Goal: Information Seeking & Learning: Learn about a topic

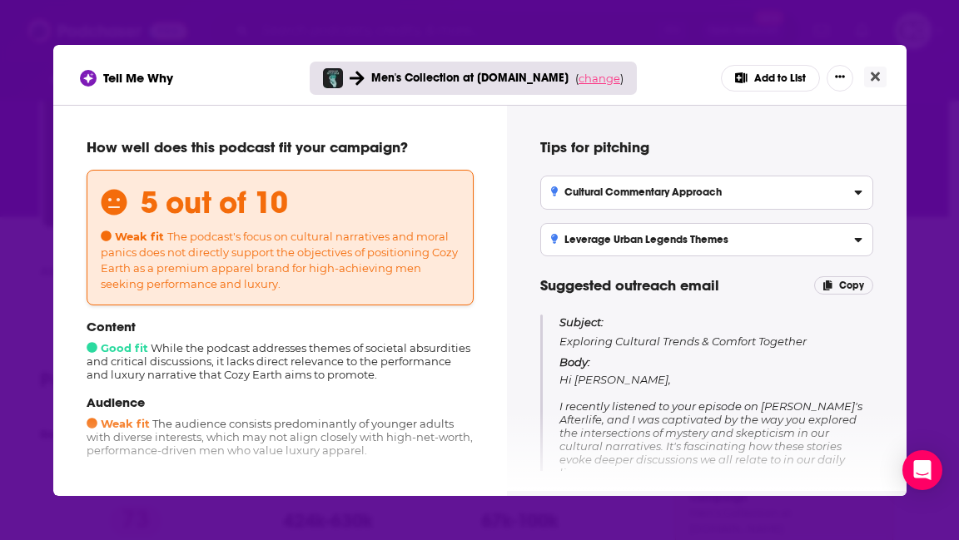
click at [591, 77] on span "change" at bounding box center [599, 78] width 42 height 13
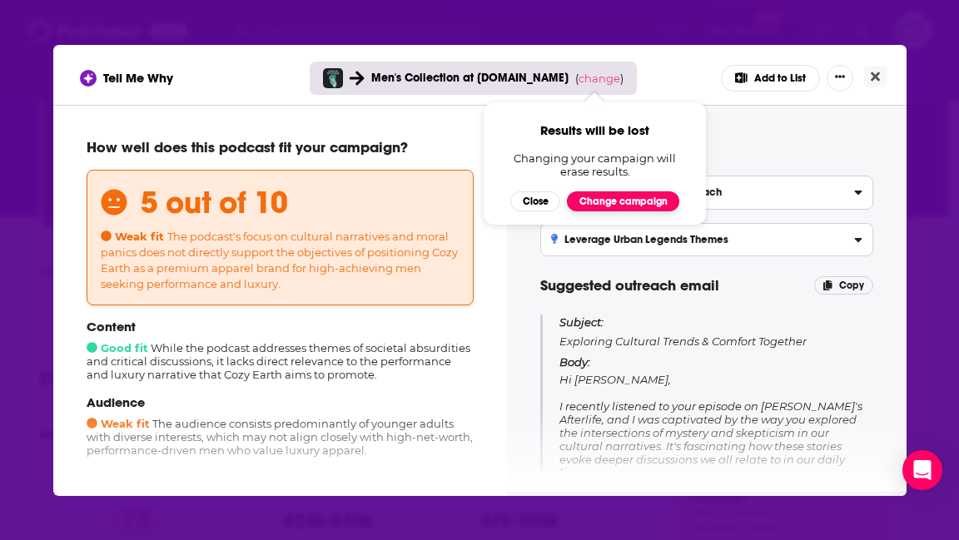
click at [608, 203] on button "Change campaign" at bounding box center [623, 201] width 112 height 20
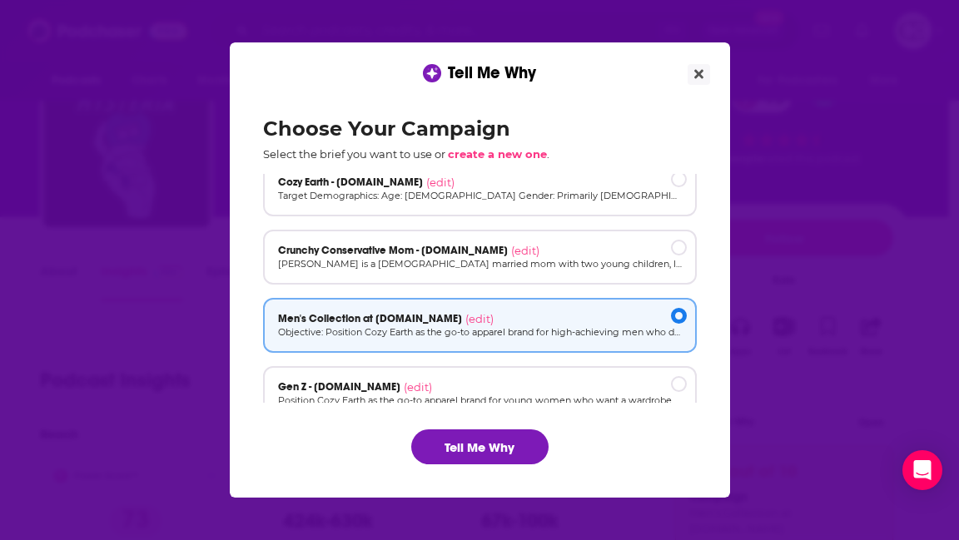
scroll to position [27, 0]
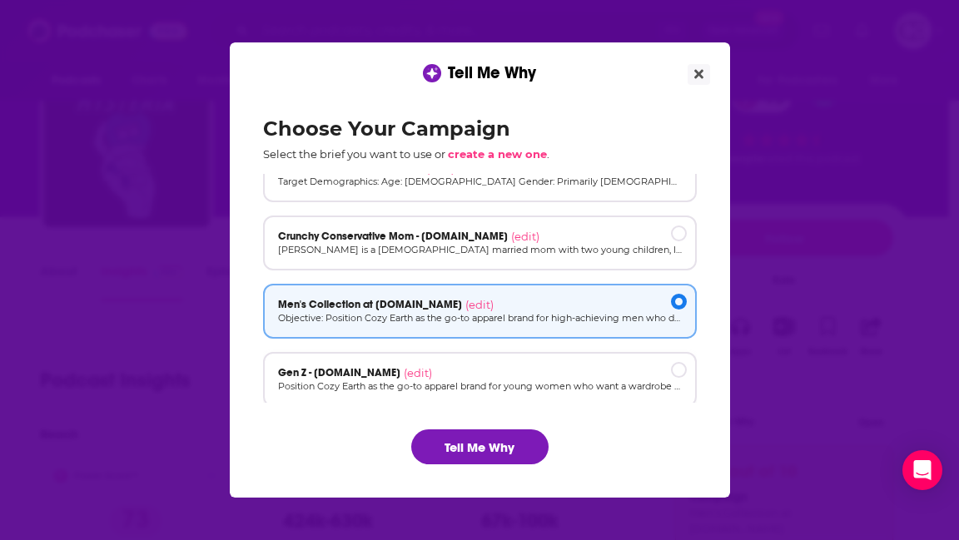
click at [600, 390] on p "Position Cozy Earth as the go-to apparel brand for young women who want a wardr…" at bounding box center [480, 387] width 404 height 14
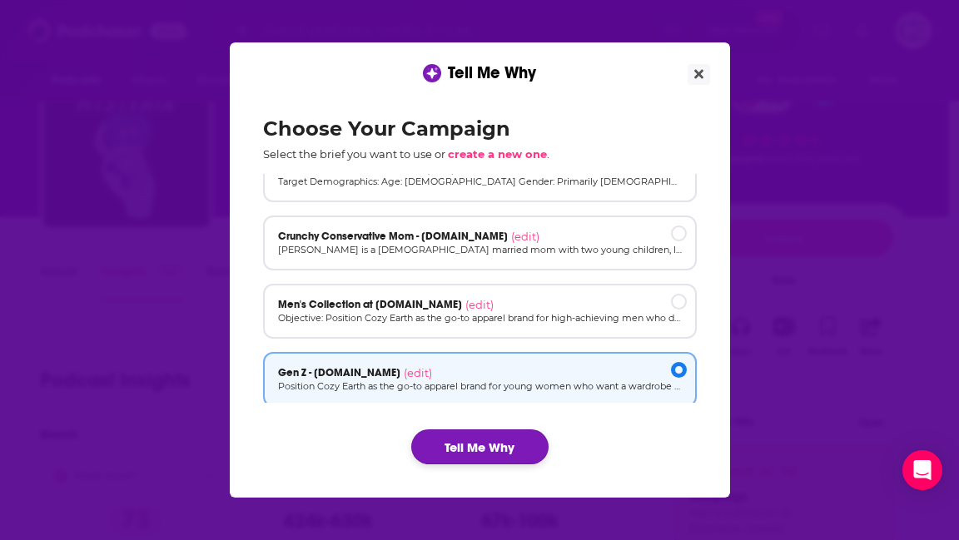
click at [510, 449] on button "Tell Me Why" at bounding box center [479, 446] width 137 height 35
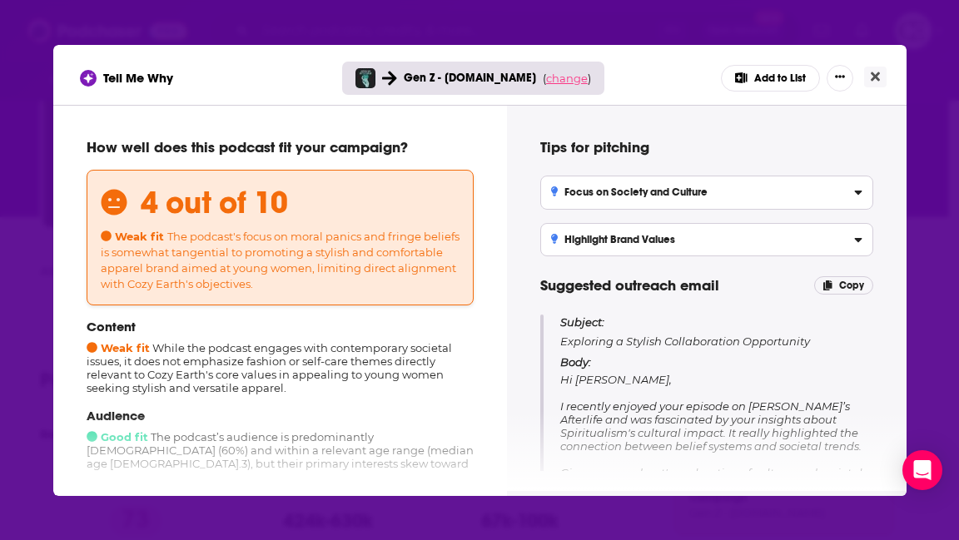
click at [568, 82] on span "change" at bounding box center [567, 78] width 42 height 13
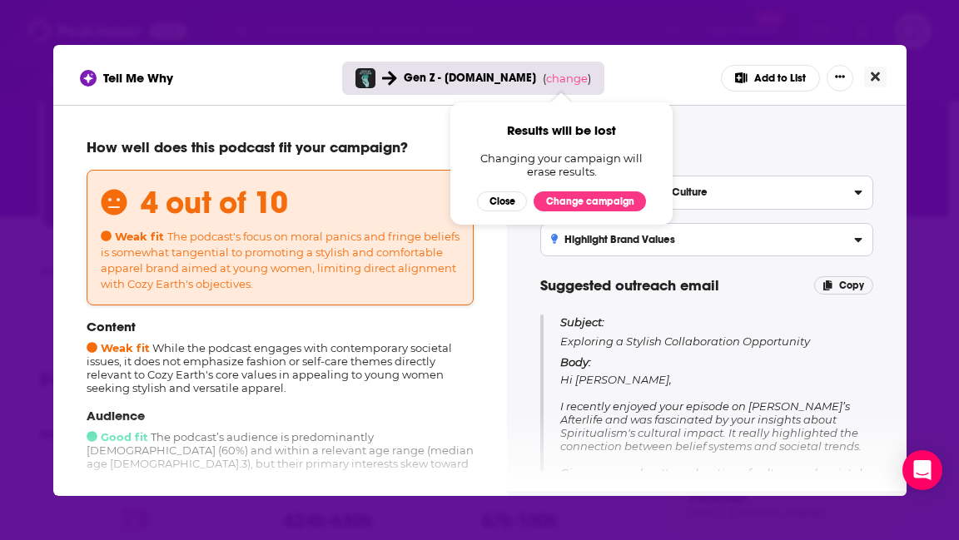
drag, startPoint x: 881, startPoint y: 82, endPoint x: 877, endPoint y: 118, distance: 36.0
click at [877, 114] on div "Tell Me Why Gen Z - cozyearth.com ( change ) Results will be lost Changing your…" at bounding box center [479, 270] width 853 height 451
click at [874, 79] on icon "Close" at bounding box center [875, 76] width 9 height 13
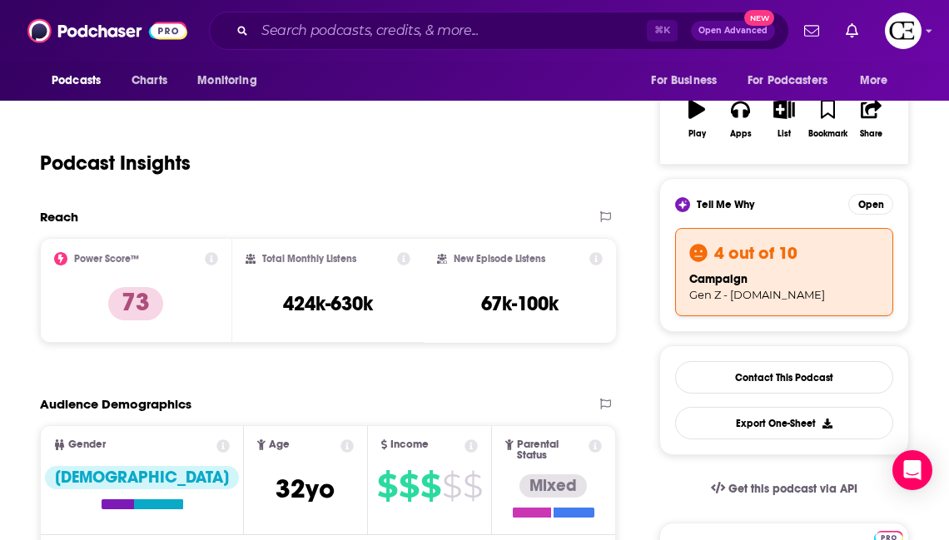
scroll to position [288, 0]
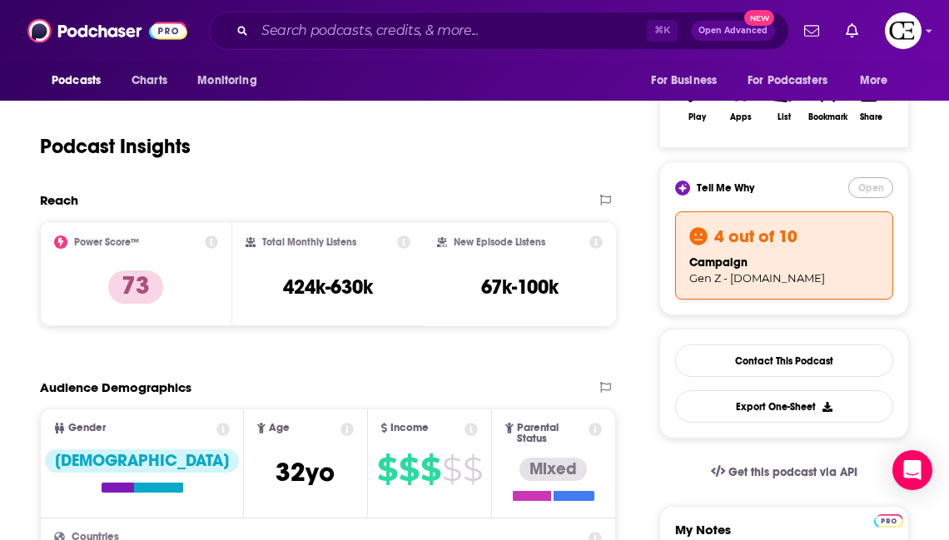
click at [883, 184] on button "Open" at bounding box center [870, 187] width 45 height 21
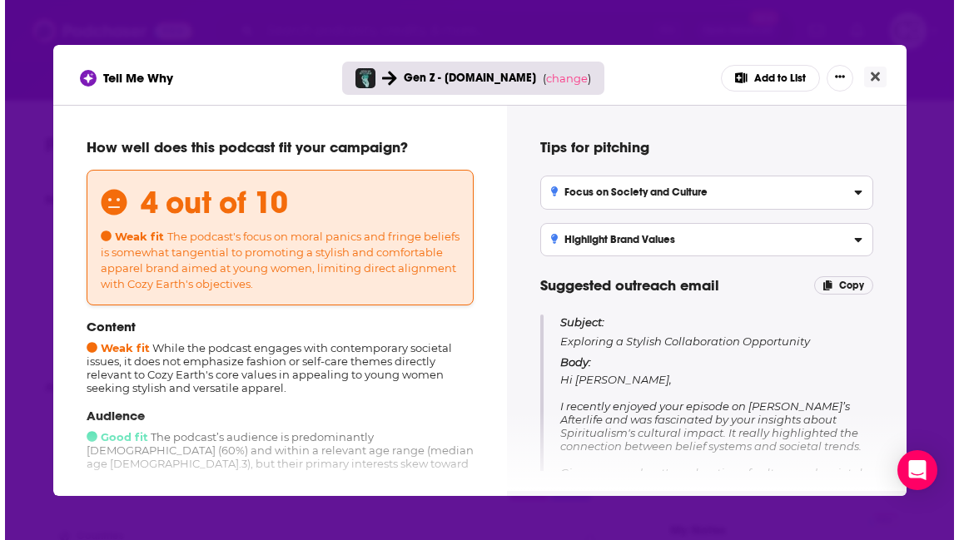
scroll to position [0, 0]
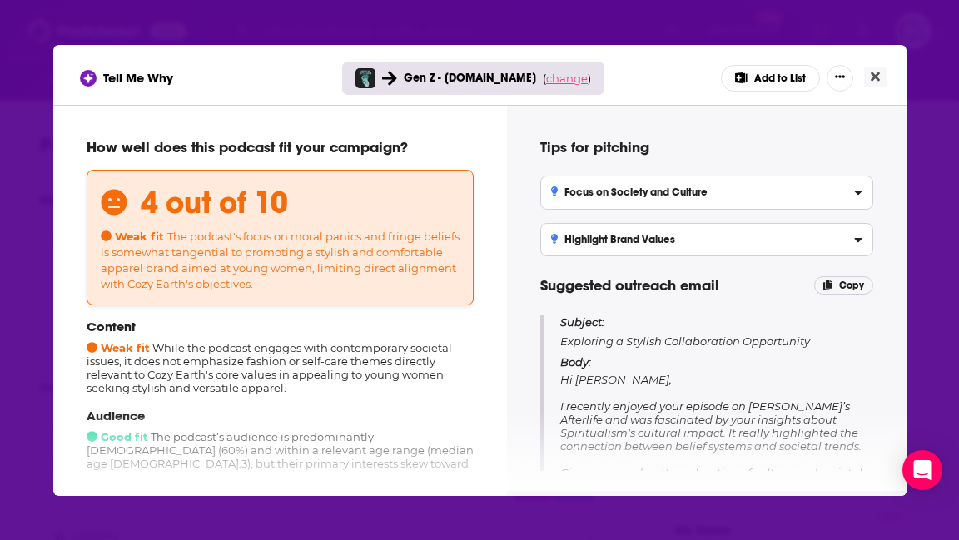
click at [563, 81] on span "change" at bounding box center [567, 78] width 42 height 13
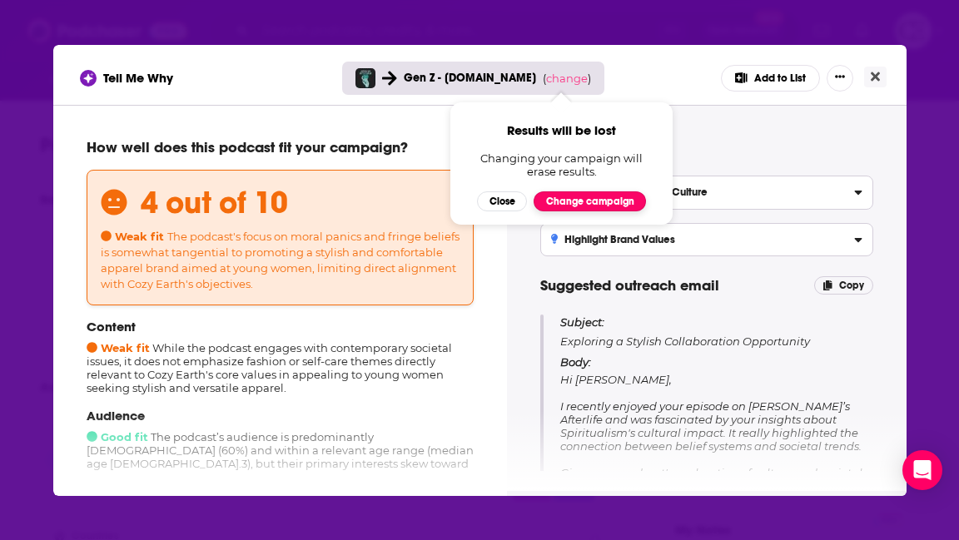
click at [604, 199] on button "Change campaign" at bounding box center [589, 201] width 112 height 20
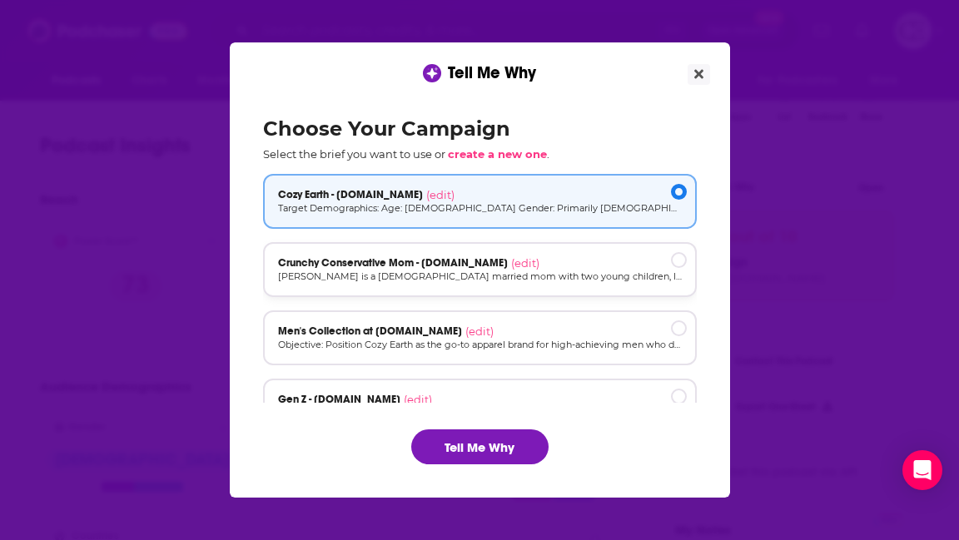
click at [588, 261] on div "Crunchy Conservative Mom - cozyearth.com (edit)" at bounding box center [480, 262] width 404 height 13
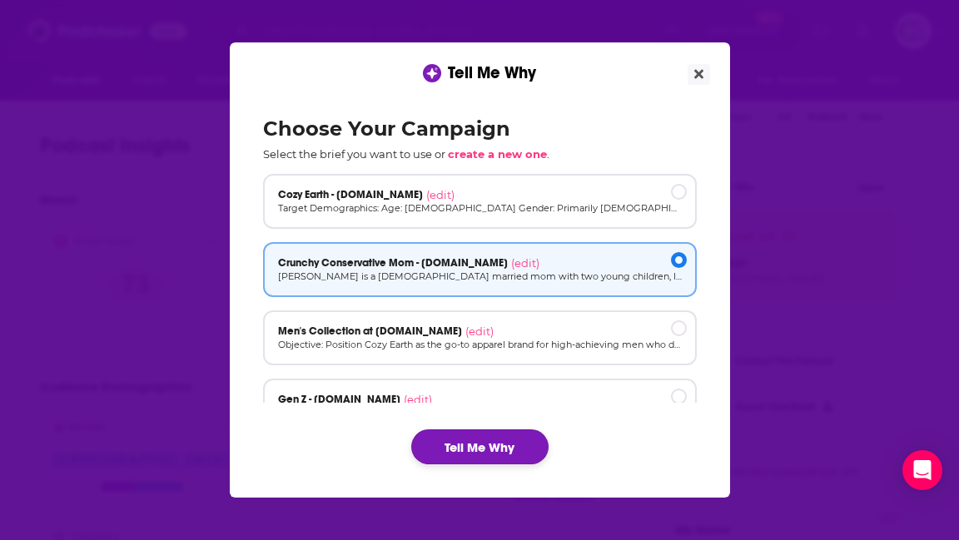
click at [494, 451] on button "Tell Me Why" at bounding box center [479, 446] width 137 height 35
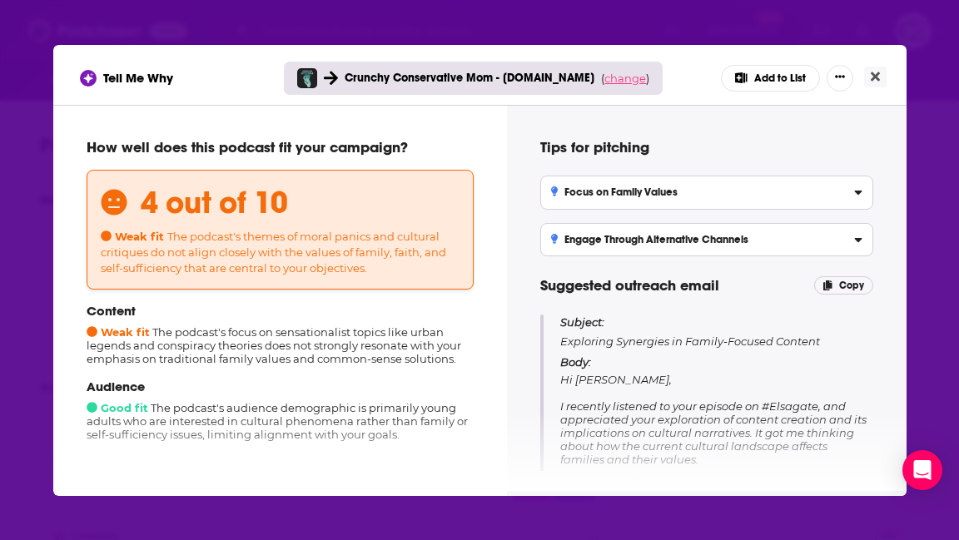
click at [625, 78] on span "change" at bounding box center [625, 78] width 42 height 13
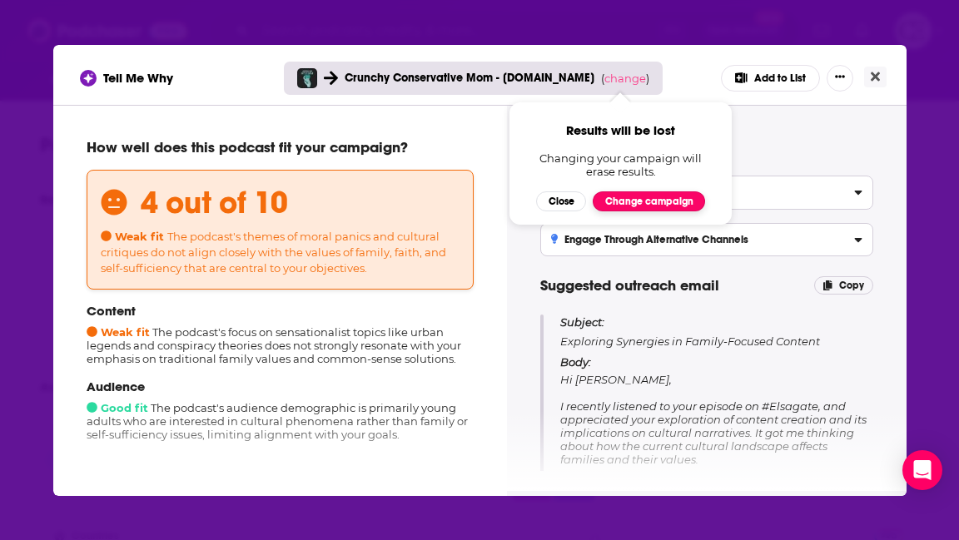
click at [631, 204] on button "Change campaign" at bounding box center [649, 201] width 112 height 20
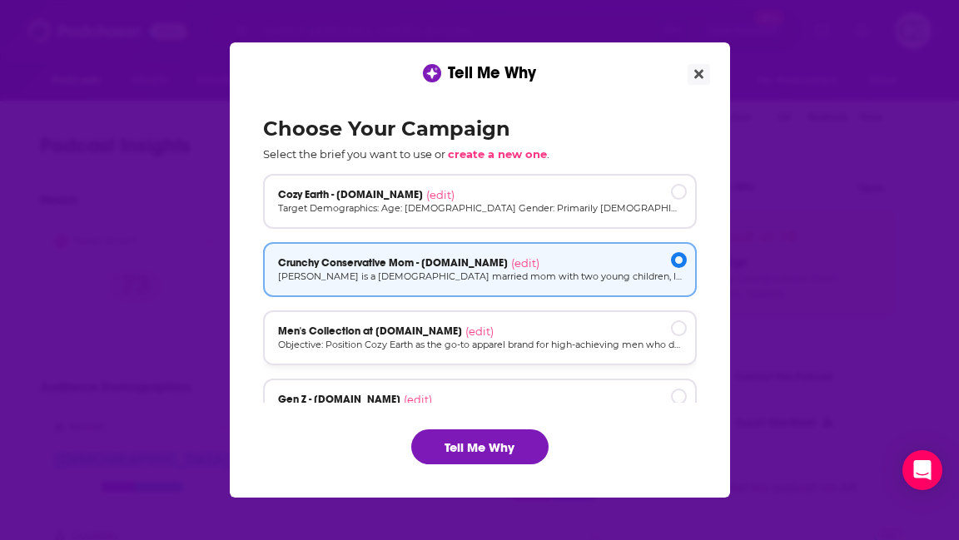
click at [628, 314] on div "Men's Collection at cozyearth.com (edit) Objective: Position Cozy Earth as the …" at bounding box center [480, 337] width 434 height 55
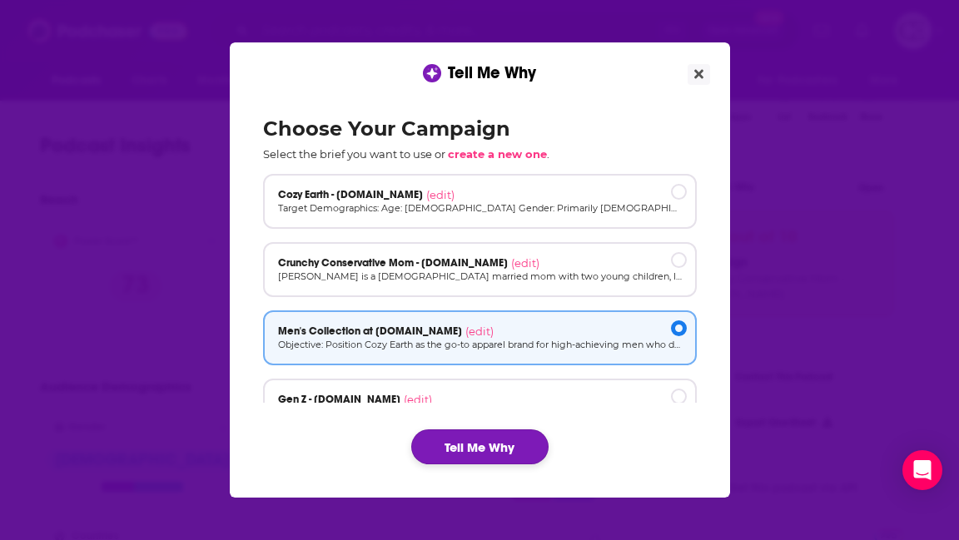
click at [536, 452] on button "Tell Me Why" at bounding box center [479, 446] width 137 height 35
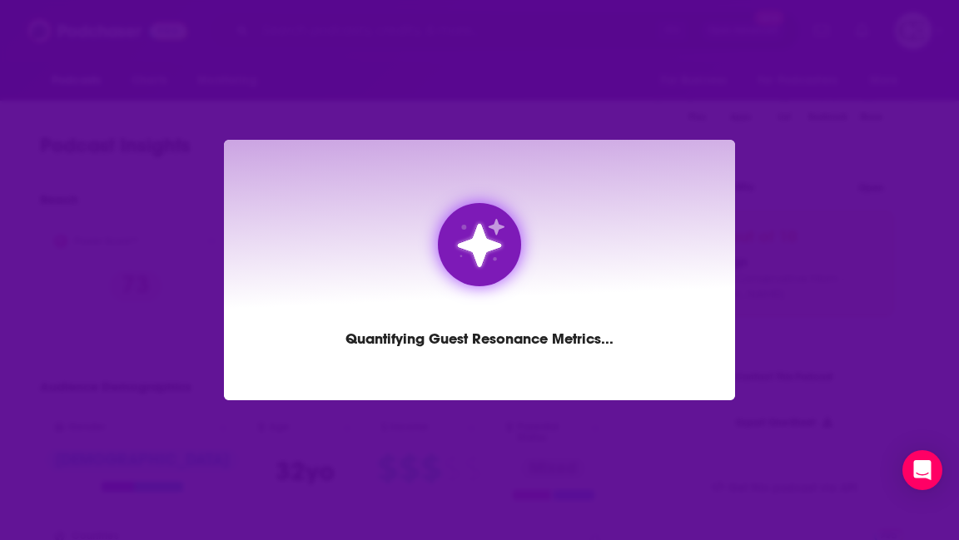
click at [600, 340] on div "Quantifying Guest Resonance Metrics ..." at bounding box center [479, 338] width 268 height 25
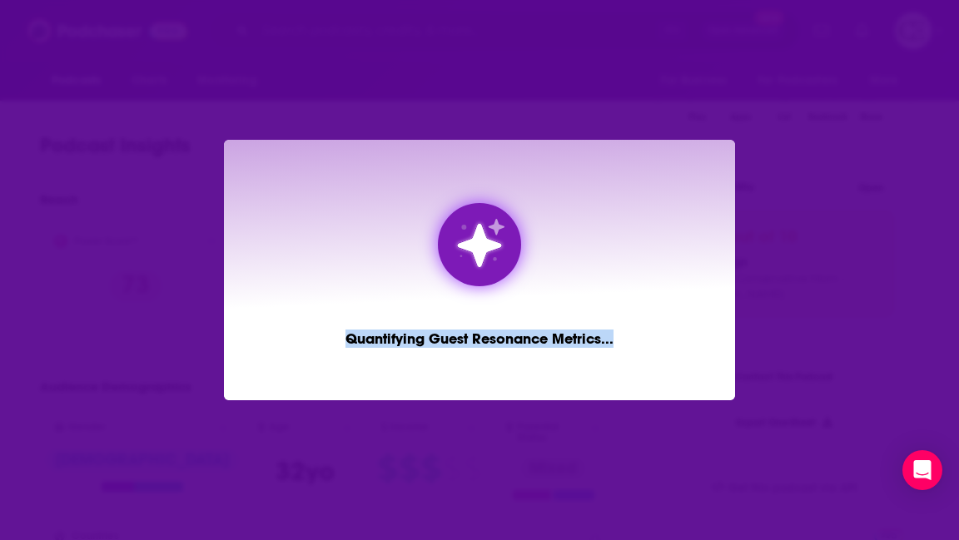
click at [600, 340] on div "Quantifying Guest Resonance Metrics ..." at bounding box center [479, 338] width 268 height 25
click at [600, 340] on div "Aligning your campaign strategy ..." at bounding box center [479, 270] width 511 height 260
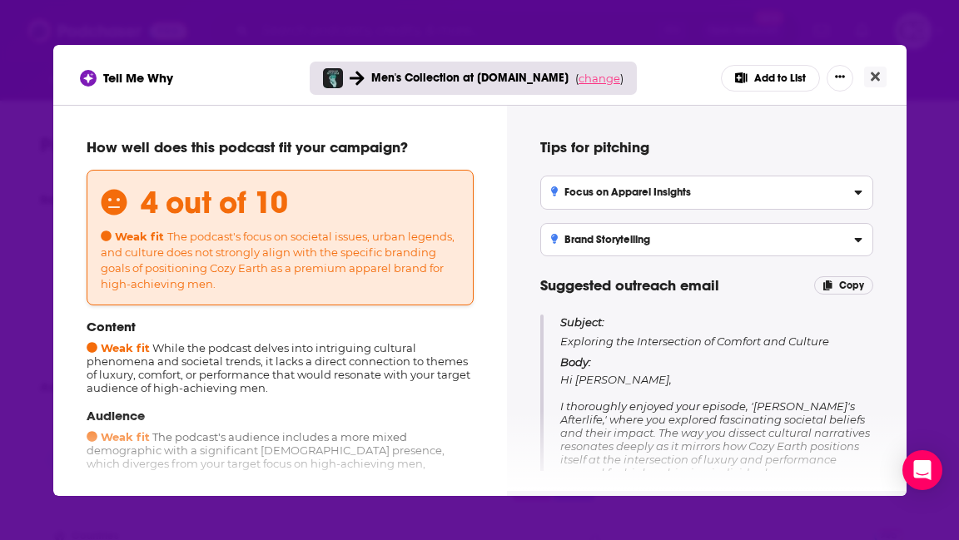
click at [610, 80] on span "change" at bounding box center [599, 78] width 42 height 13
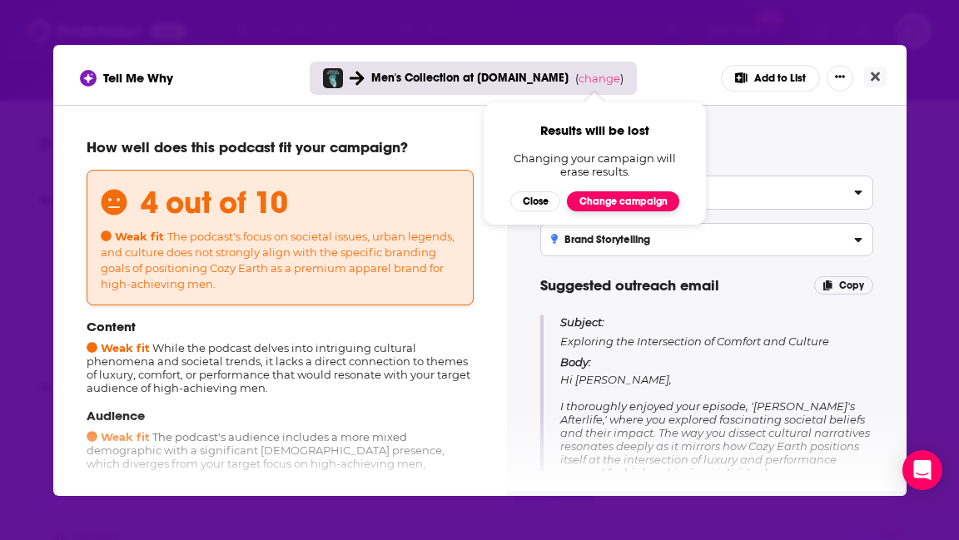
click at [625, 199] on button "Change campaign" at bounding box center [623, 201] width 112 height 20
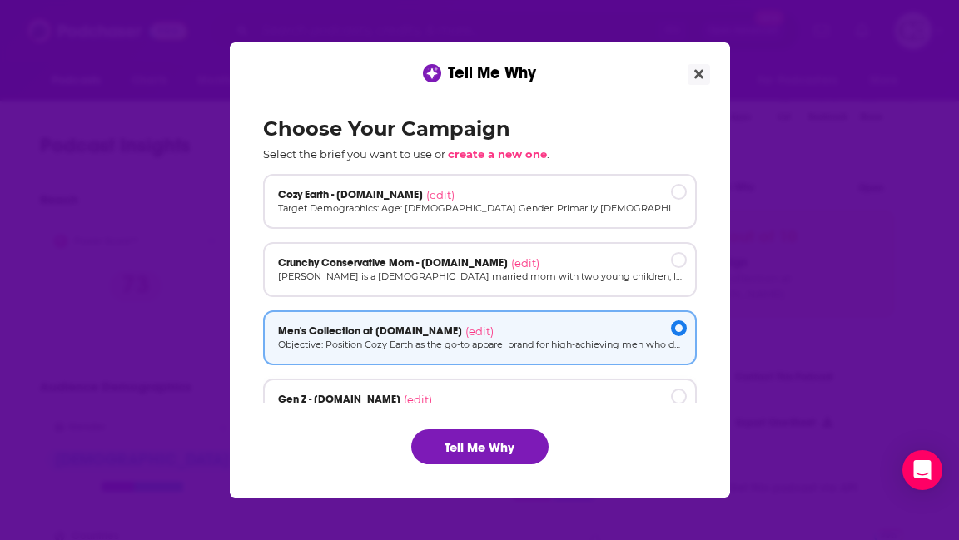
click at [675, 394] on div "[object Object]" at bounding box center [679, 397] width 16 height 16
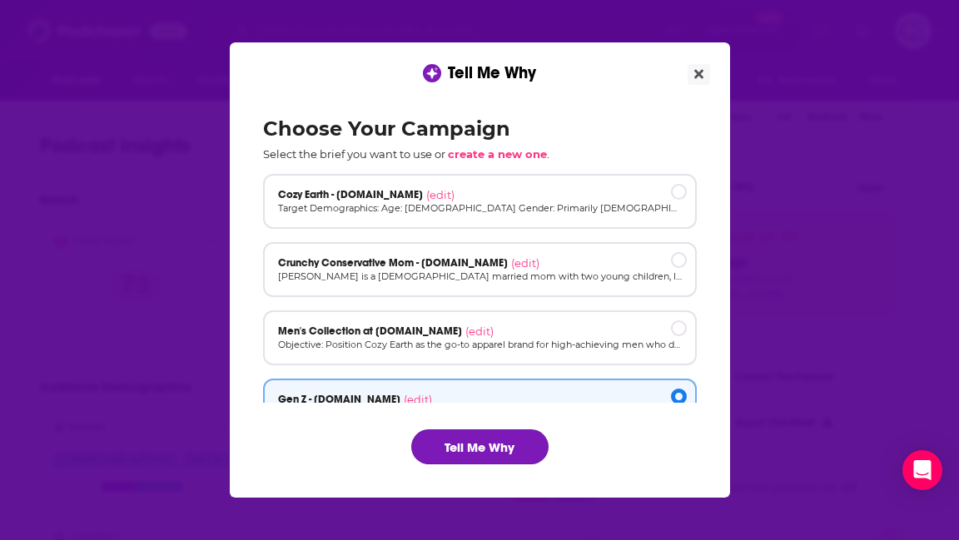
drag, startPoint x: 508, startPoint y: 435, endPoint x: 525, endPoint y: 428, distance: 19.0
click at [508, 435] on button "Tell Me Why" at bounding box center [479, 446] width 137 height 35
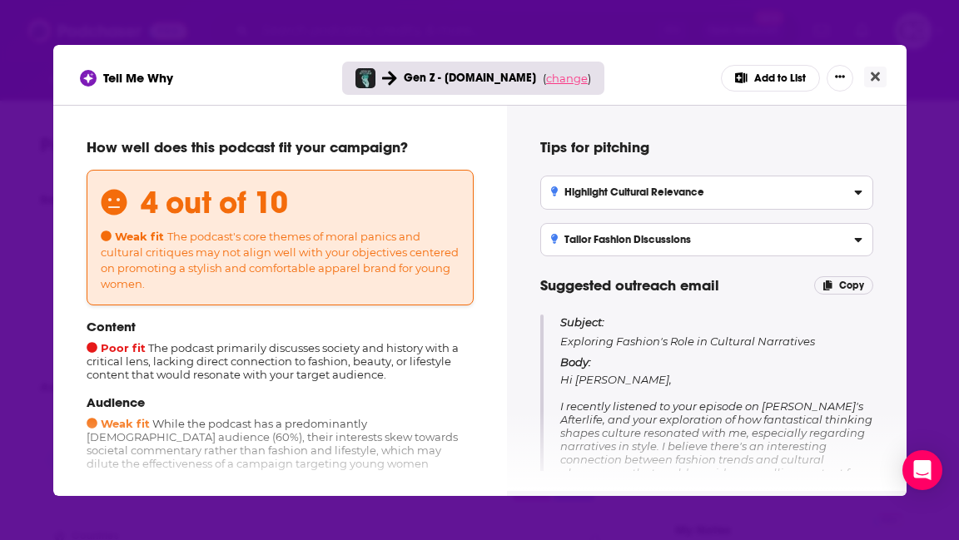
click at [560, 83] on span "change" at bounding box center [567, 78] width 42 height 13
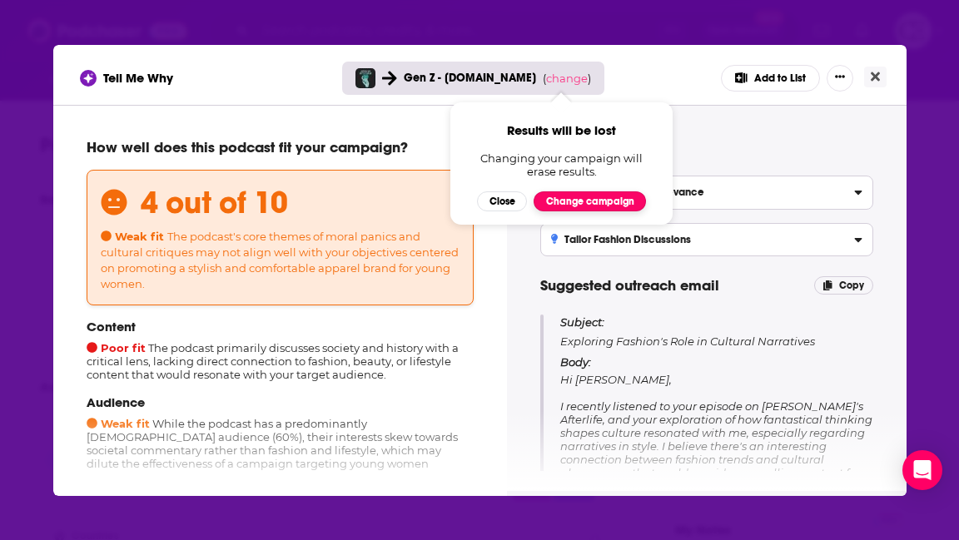
click at [565, 207] on button "Change campaign" at bounding box center [589, 201] width 112 height 20
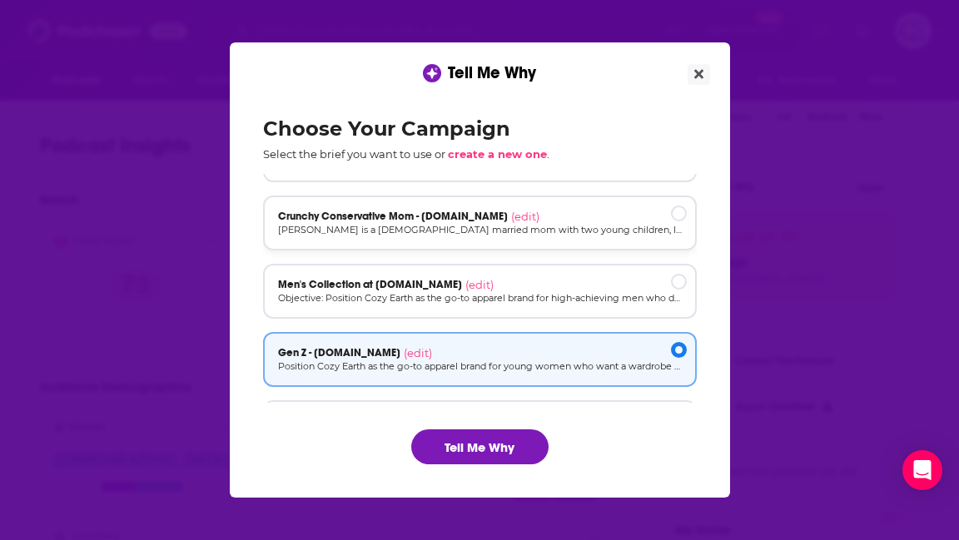
scroll to position [112, 0]
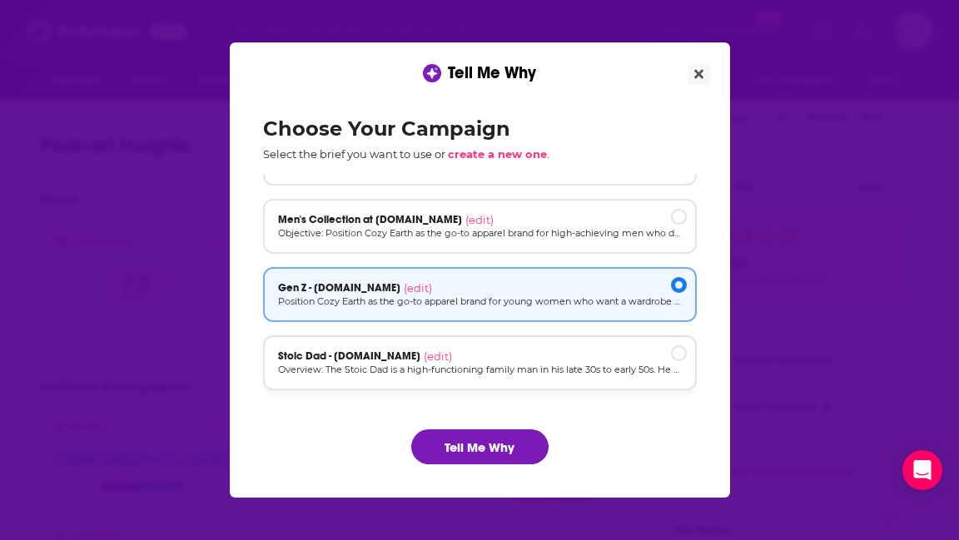
click at [545, 372] on p "Overview: The Stoic Dad is a high-functioning family man in his late 30s to ear…" at bounding box center [480, 370] width 404 height 14
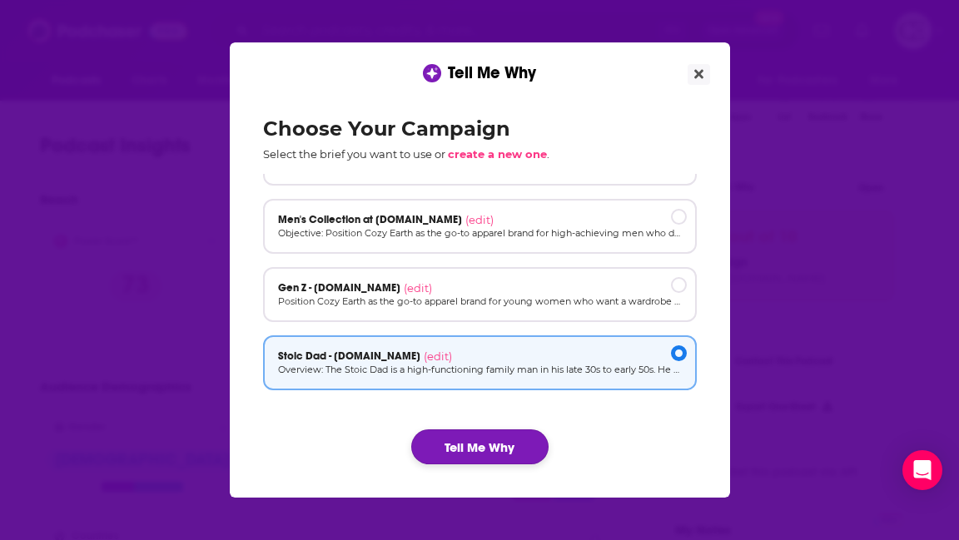
click at [503, 447] on button "Tell Me Why" at bounding box center [479, 446] width 137 height 35
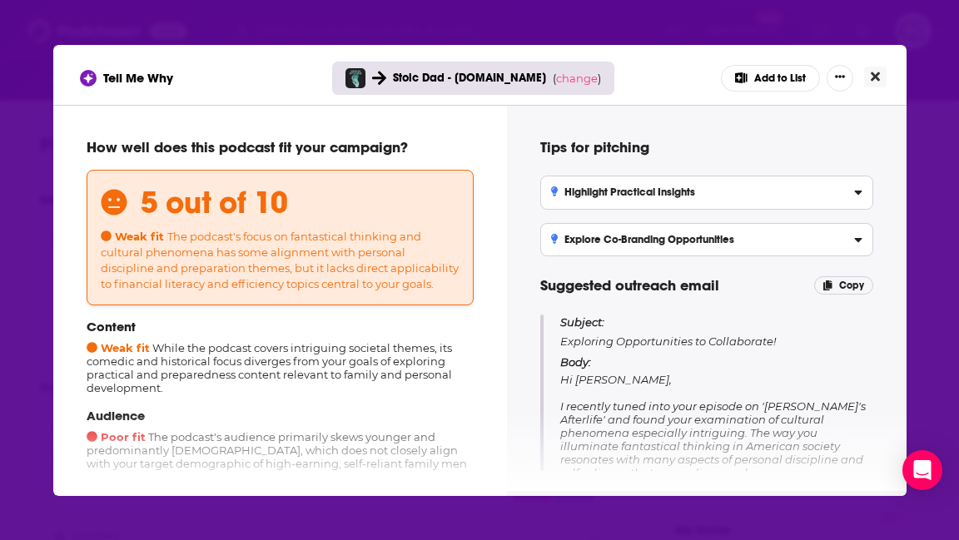
click at [879, 79] on button "Close" at bounding box center [875, 77] width 22 height 21
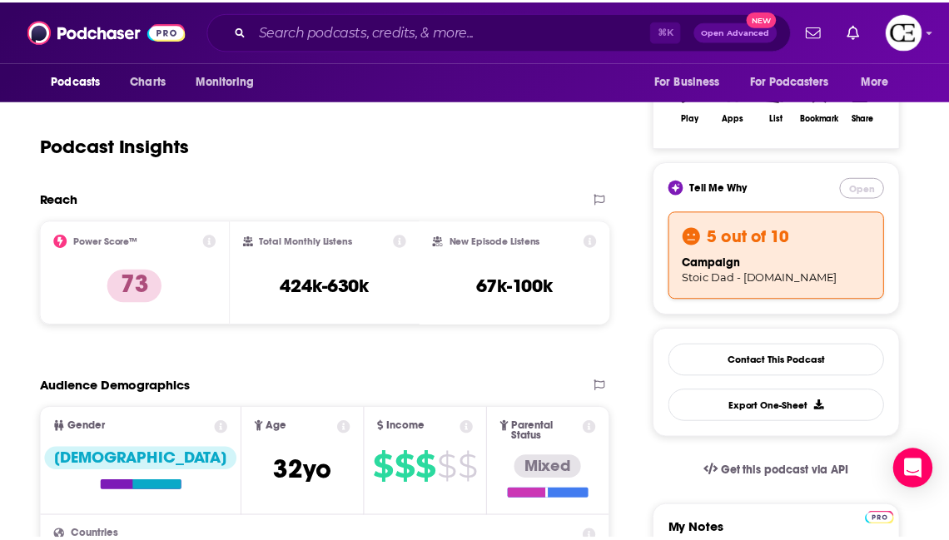
scroll to position [288, 0]
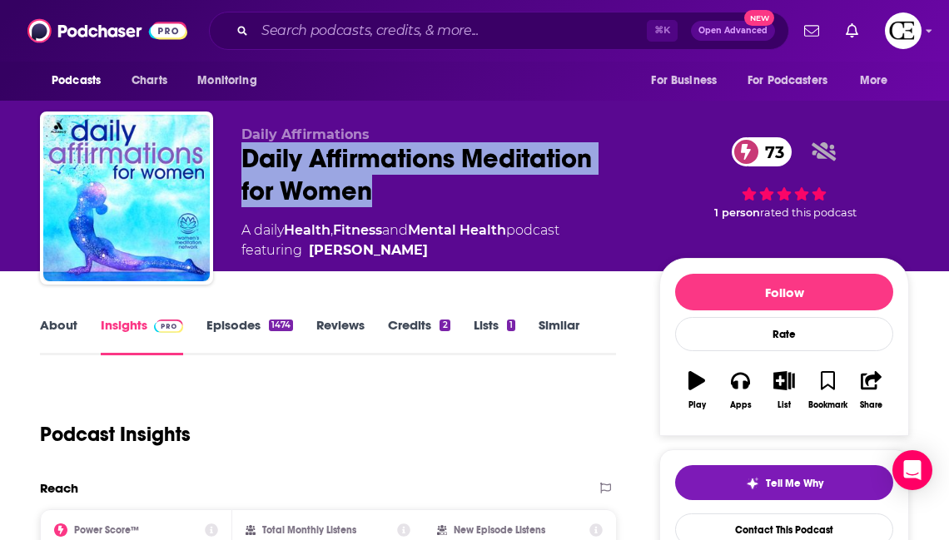
drag, startPoint x: 386, startPoint y: 197, endPoint x: 242, endPoint y: 156, distance: 149.9
click at [242, 156] on div "Daily Affirmations Meditation for Women 73" at bounding box center [436, 174] width 391 height 65
copy h2 "Daily Affirmations Meditation for Women"
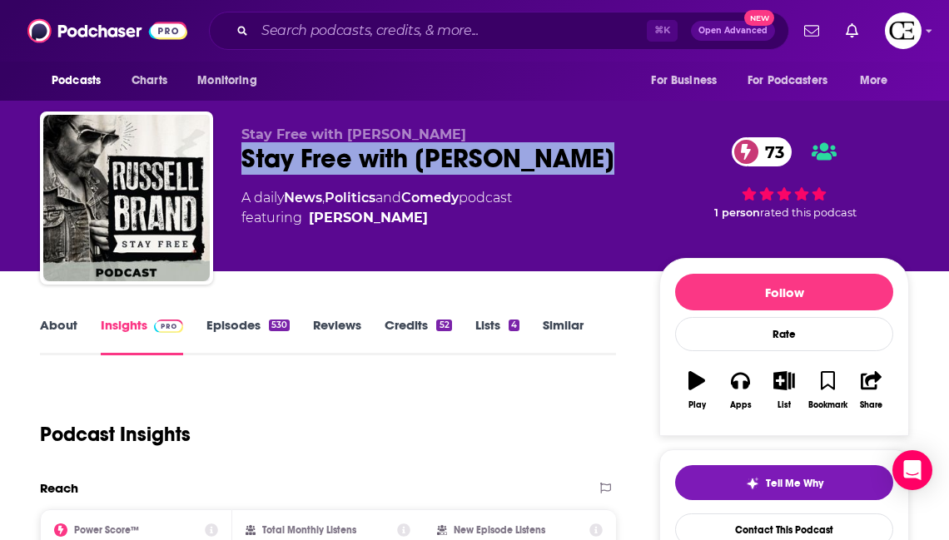
drag, startPoint x: 609, startPoint y: 152, endPoint x: 236, endPoint y: 170, distance: 374.1
click at [231, 170] on div "Stay Free with Russell Brand Stay Free with Russell Brand 73 A daily News , Pol…" at bounding box center [474, 202] width 869 height 180
copy h2 "Stay Free with Russell Brand"
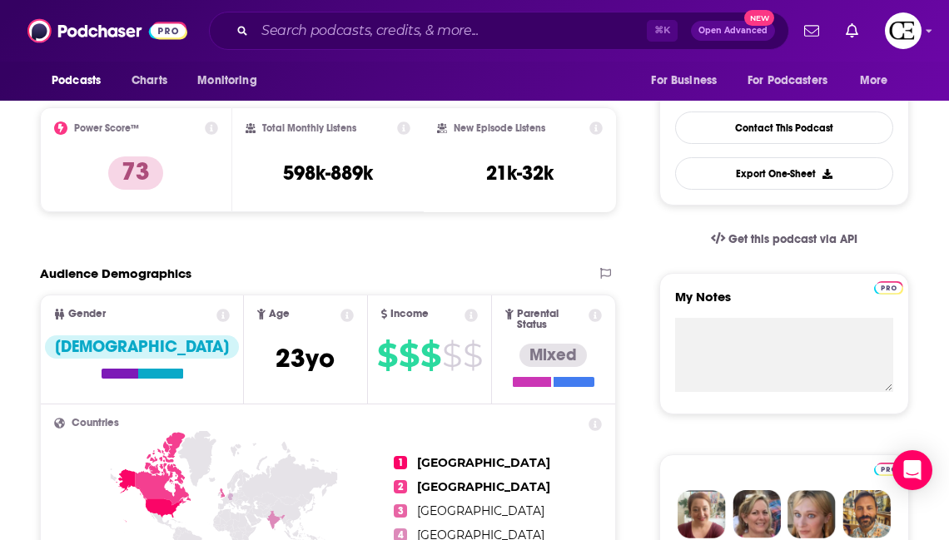
scroll to position [164, 0]
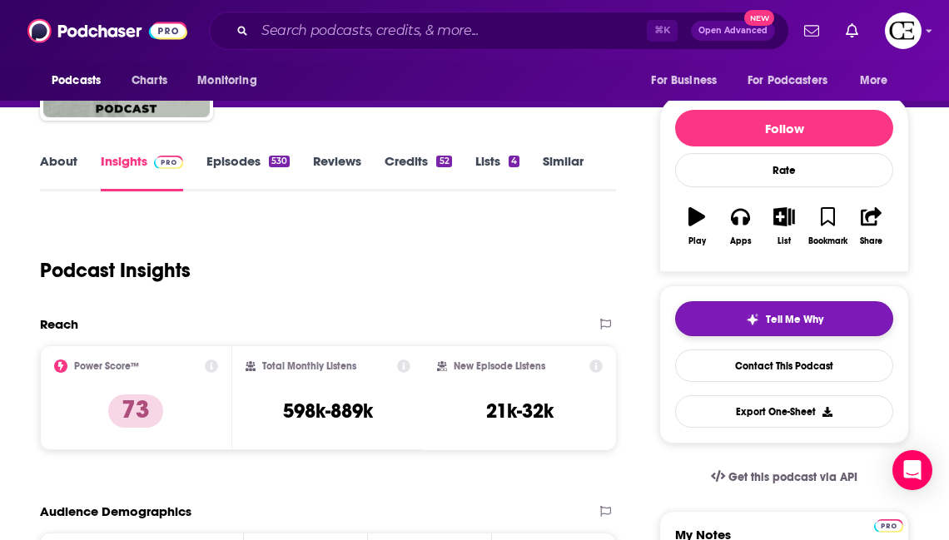
click at [791, 320] on span "Tell Me Why" at bounding box center [794, 319] width 57 height 13
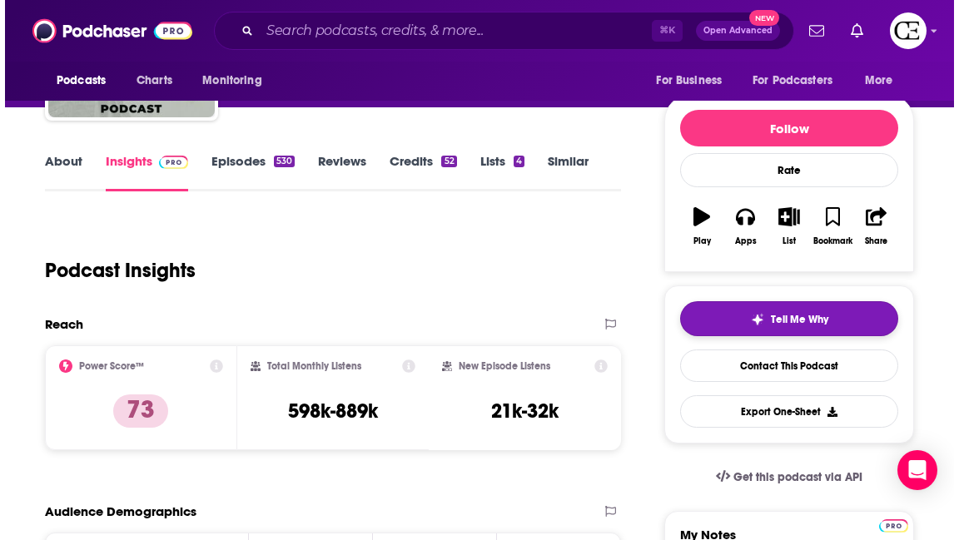
scroll to position [0, 0]
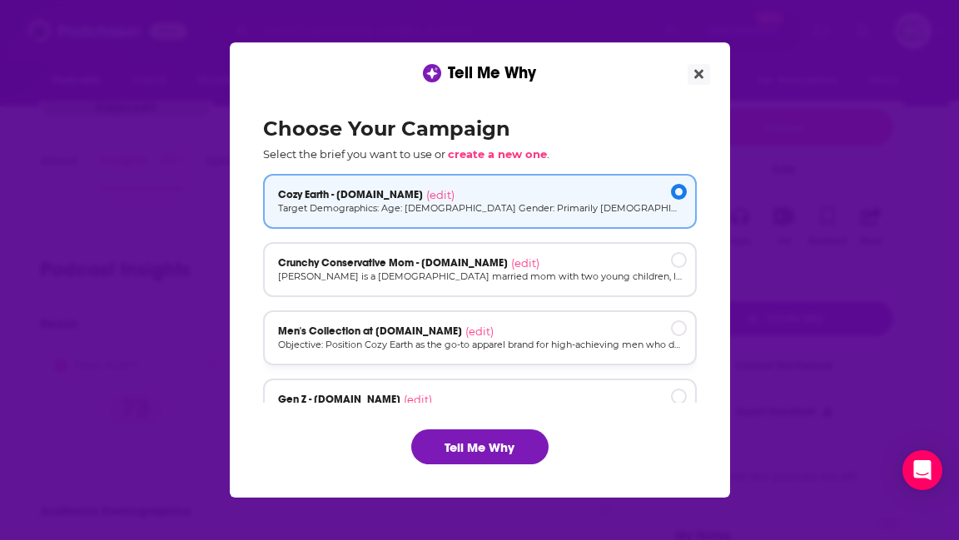
click at [580, 340] on p "Objective: Position Cozy Earth as the go-to apparel brand for high-achieving me…" at bounding box center [480, 345] width 404 height 14
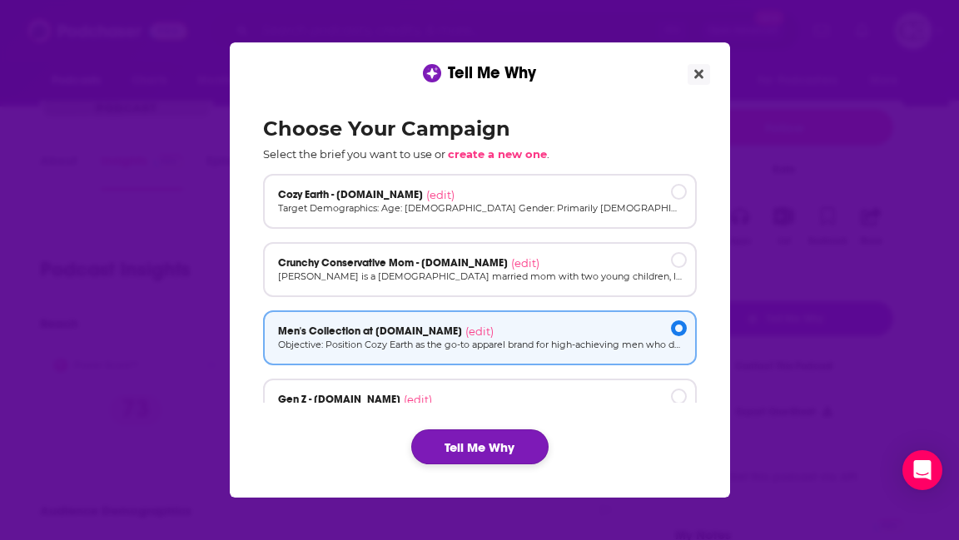
click at [514, 443] on button "Tell Me Why" at bounding box center [479, 446] width 137 height 35
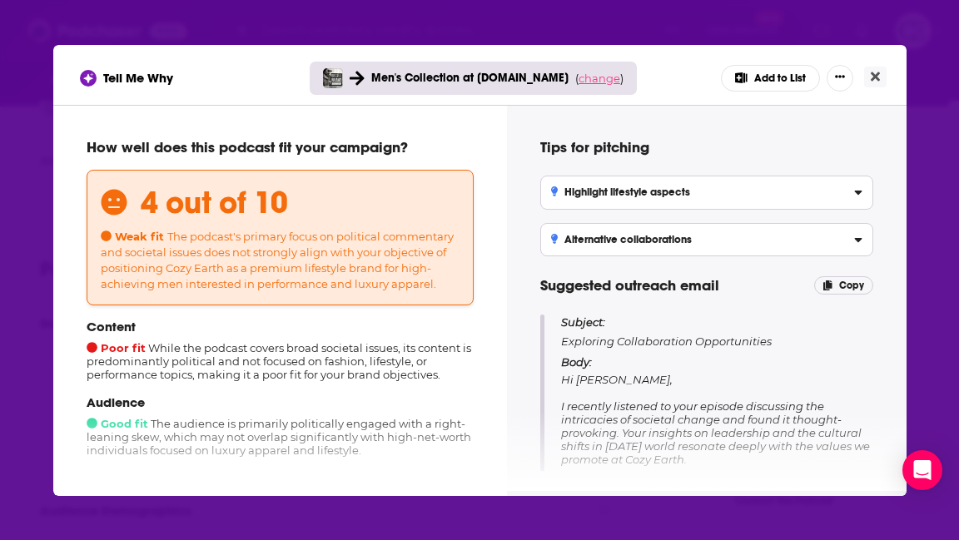
click at [600, 80] on span "change" at bounding box center [599, 78] width 42 height 13
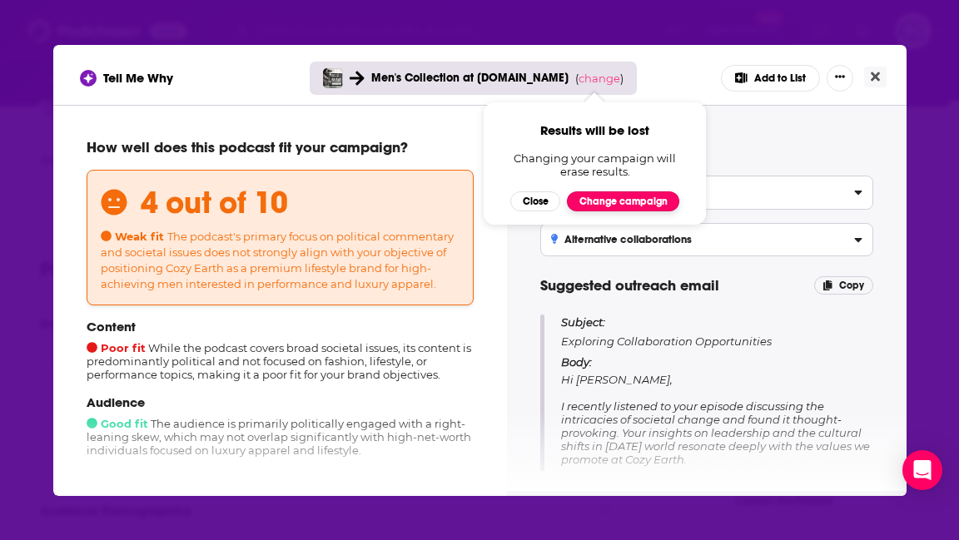
click at [619, 199] on button "Change campaign" at bounding box center [623, 201] width 112 height 20
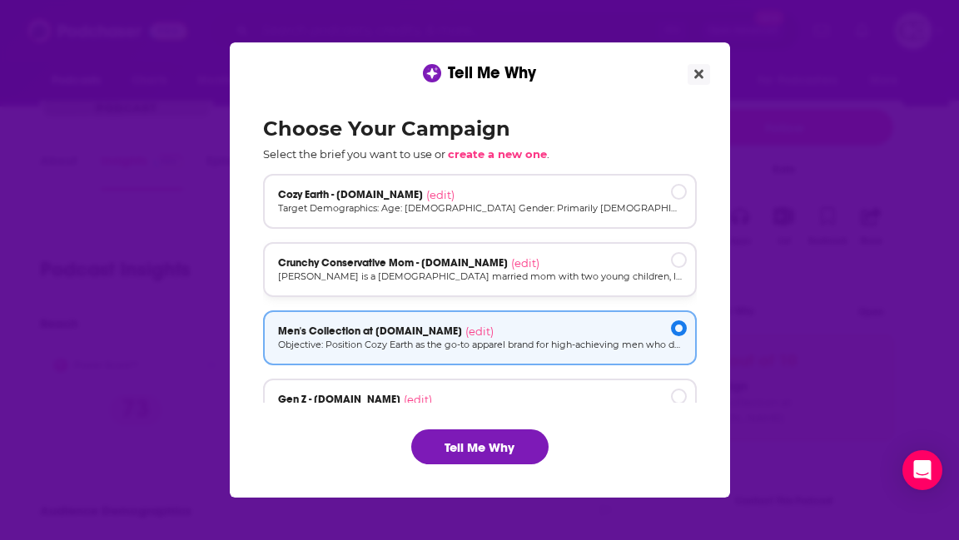
scroll to position [112, 0]
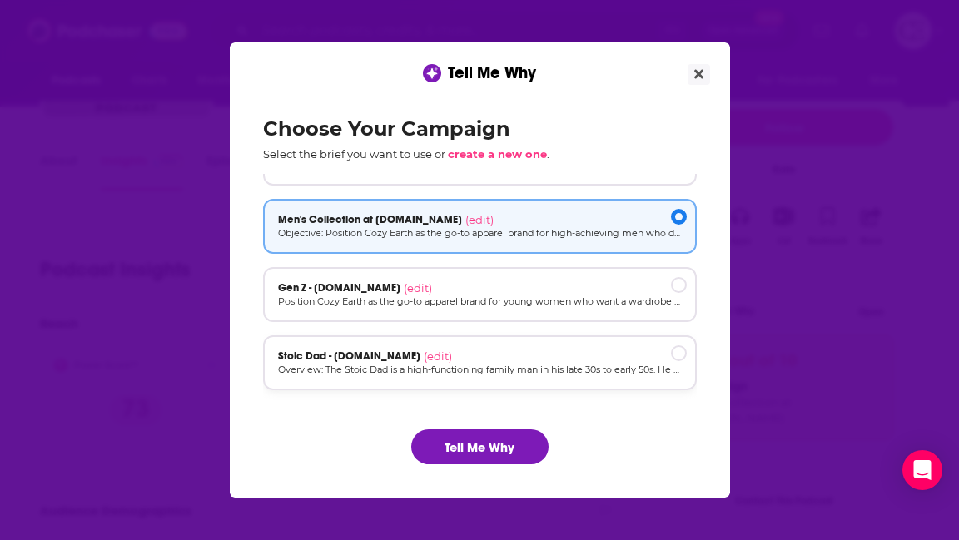
click at [568, 358] on div "Stoic Dad - cozyearth.com (edit)" at bounding box center [480, 356] width 404 height 13
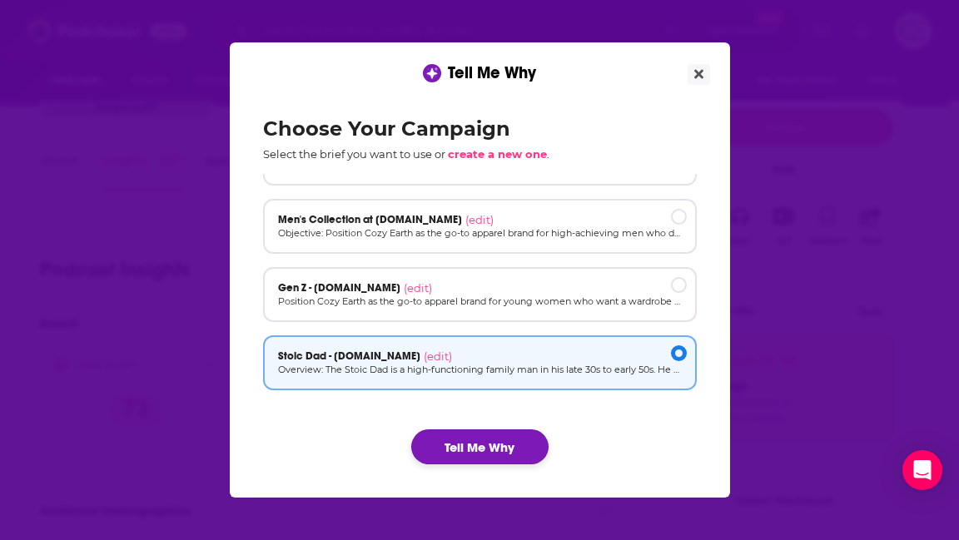
click at [484, 439] on button "Tell Me Why" at bounding box center [479, 446] width 137 height 35
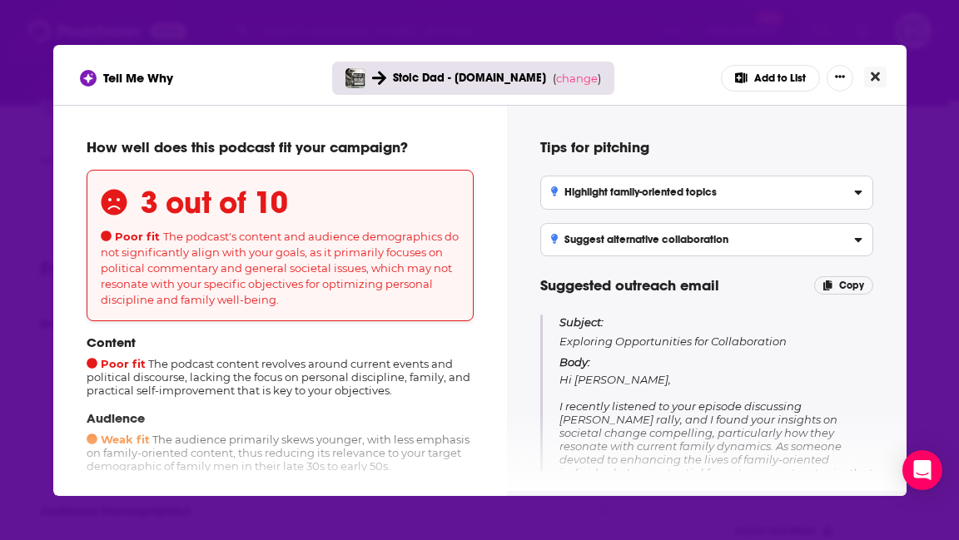
click at [869, 81] on button "Close" at bounding box center [875, 77] width 22 height 21
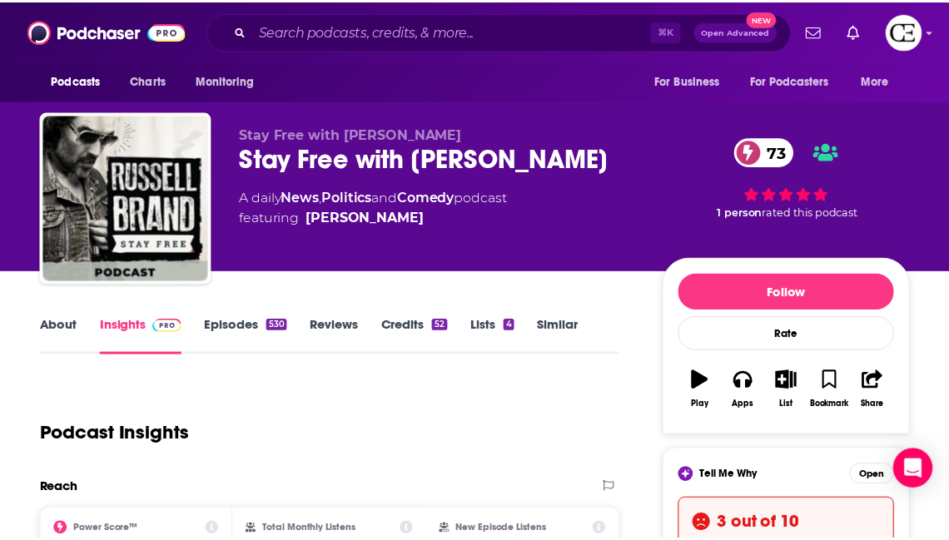
scroll to position [164, 0]
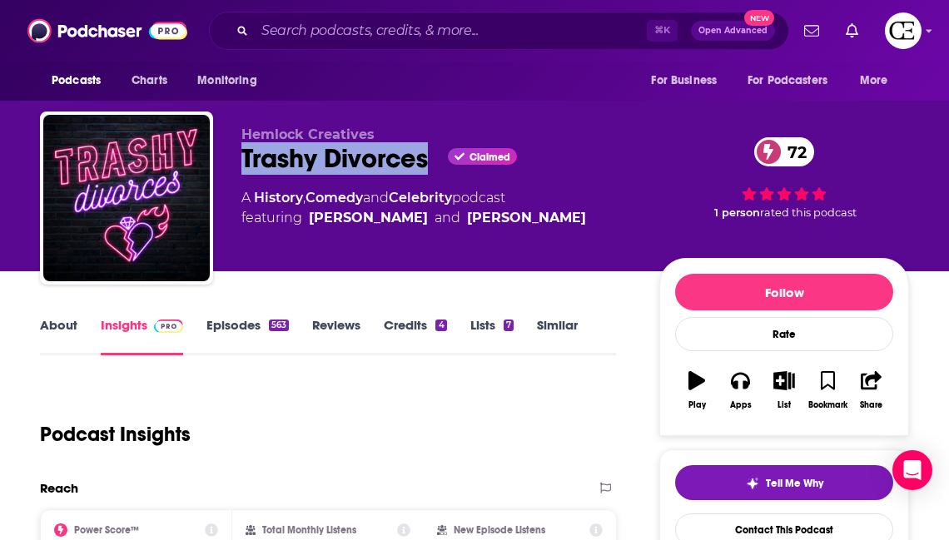
drag, startPoint x: 236, startPoint y: 148, endPoint x: 434, endPoint y: 161, distance: 197.6
click at [434, 161] on div "Hemlock Creatives Trashy Divorces Claimed 72 A History , Comedy and Celebrity p…" at bounding box center [474, 202] width 869 height 180
copy h2 "Trashy Divorces"
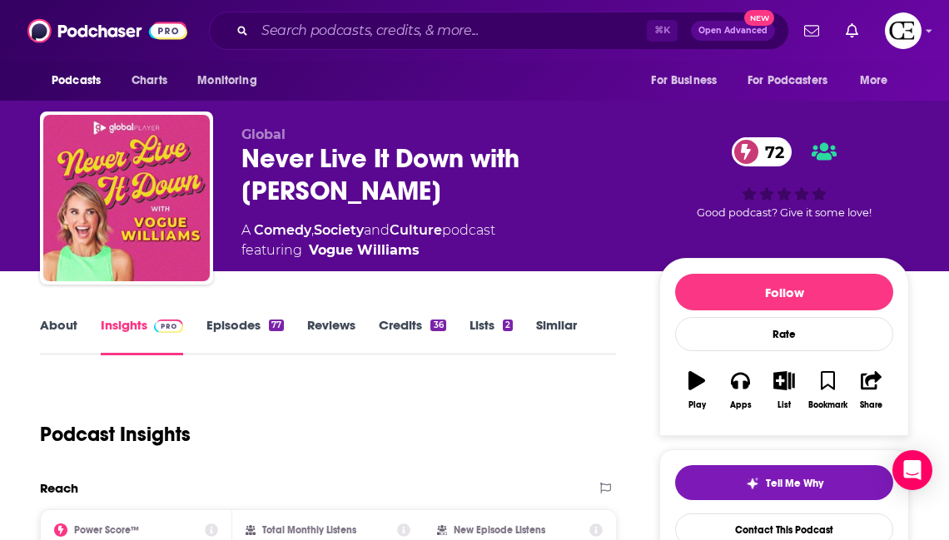
drag, startPoint x: 364, startPoint y: 203, endPoint x: 230, endPoint y: 164, distance: 139.6
click at [230, 164] on div "Global Never Live It Down with [PERSON_NAME] 72 A Comedy , Society and Culture …" at bounding box center [474, 202] width 869 height 180
copy h2 "Never Live It Down with [PERSON_NAME]"
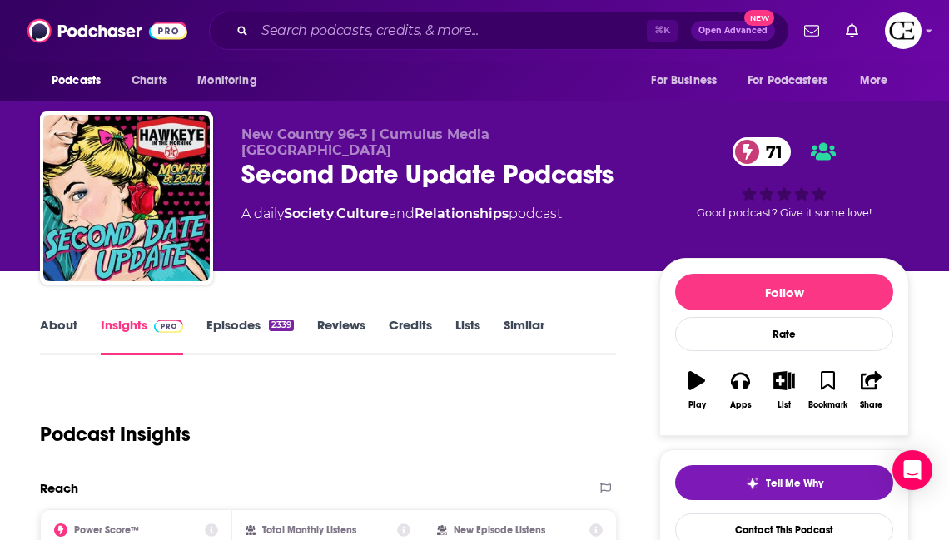
click at [325, 162] on div "Second Date Update Podcasts 71" at bounding box center [436, 174] width 391 height 32
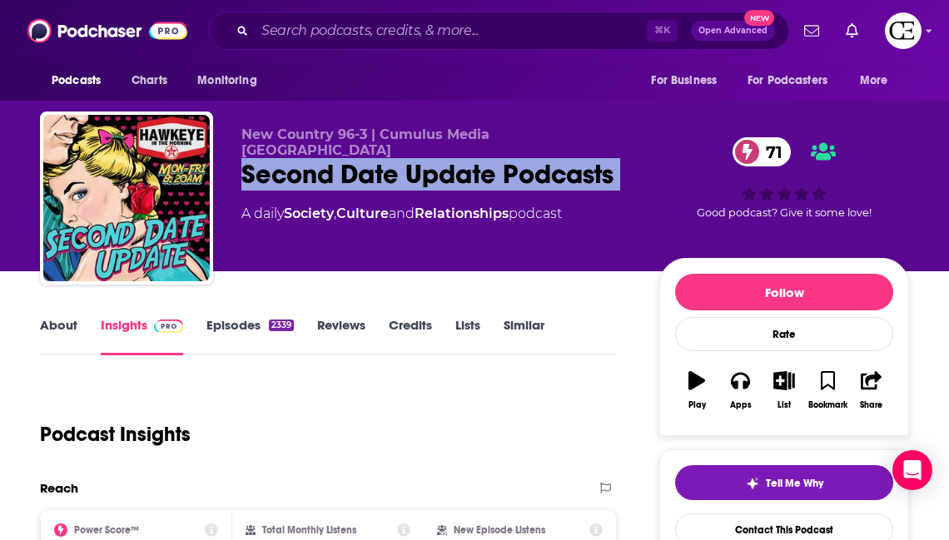
click at [325, 162] on div "Second Date Update Podcasts 71" at bounding box center [436, 174] width 391 height 32
copy div "Second Date Update Podcasts 71"
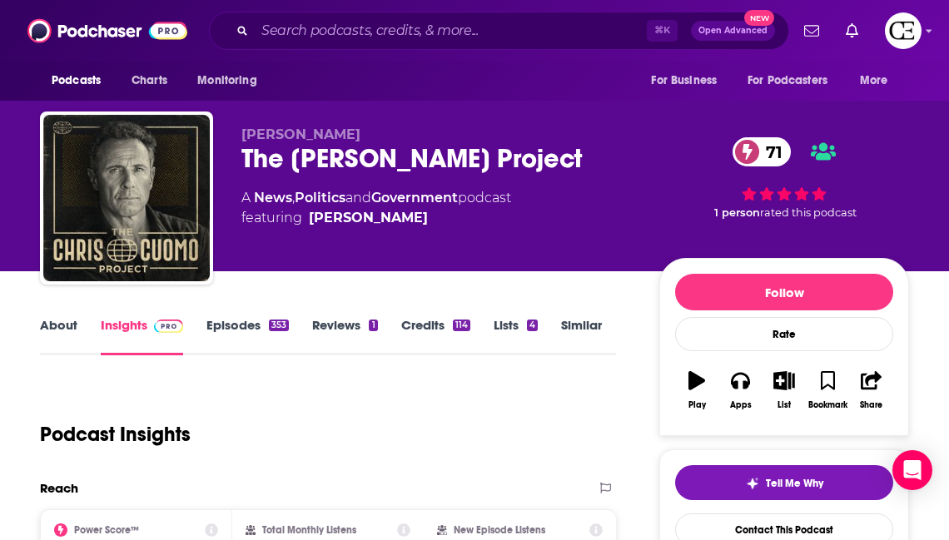
click at [256, 166] on div "The Chris Cuomo Project 71" at bounding box center [436, 158] width 391 height 32
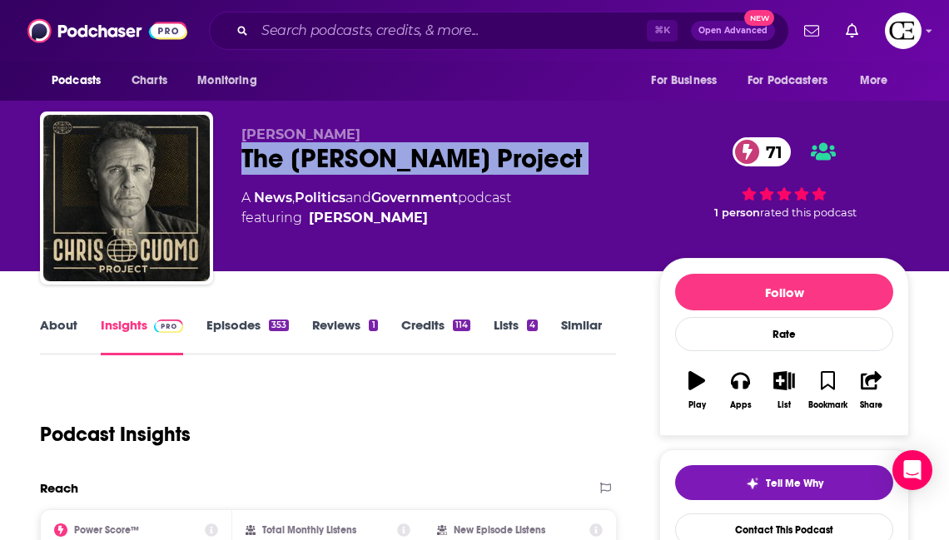
click at [256, 166] on div "The Chris Cuomo Project 71" at bounding box center [436, 158] width 391 height 32
copy div "The Chris Cuomo Project 71"
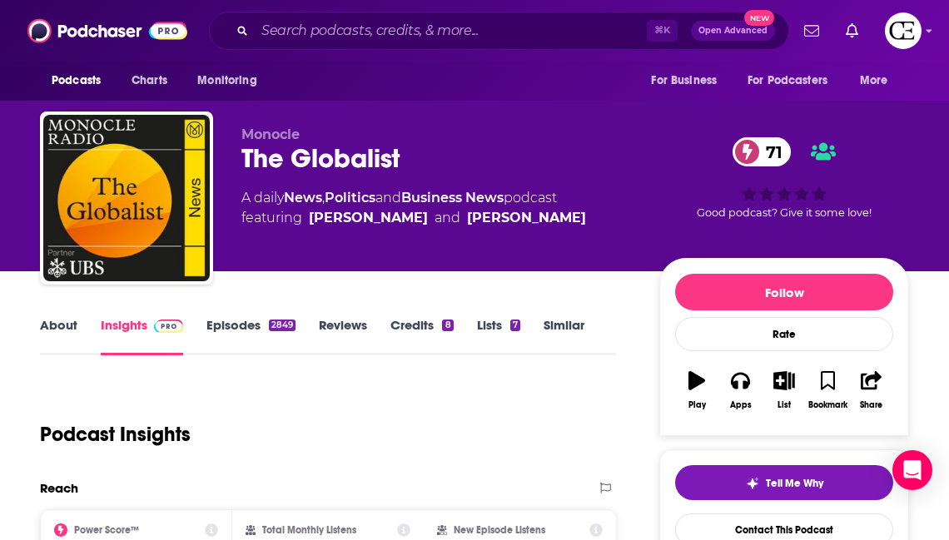
click at [329, 161] on div "The Globalist 71" at bounding box center [436, 158] width 391 height 32
copy div "The Globalist 71"
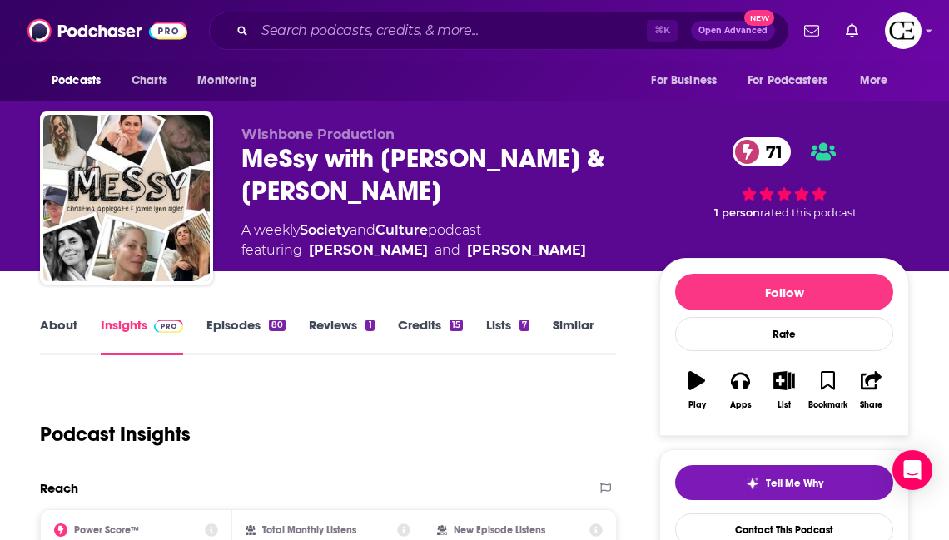
drag, startPoint x: 634, startPoint y: 186, endPoint x: 230, endPoint y: 169, distance: 404.8
click at [230, 169] on div "Wishbone Production MeSsy with Christina Applegate & Jamie Lynn Sigler 71 A wee…" at bounding box center [474, 202] width 869 height 180
copy h2 "MeSsy with Christina Applegate & Jamie Lynn Sigler"
click at [802, 484] on span "Tell Me Why" at bounding box center [794, 483] width 57 height 13
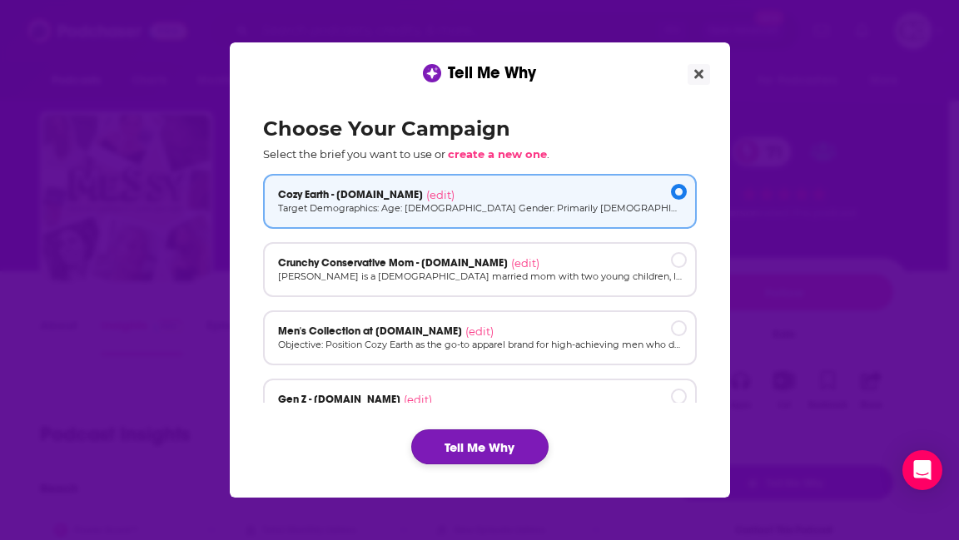
click at [504, 456] on button "Tell Me Why" at bounding box center [479, 446] width 137 height 35
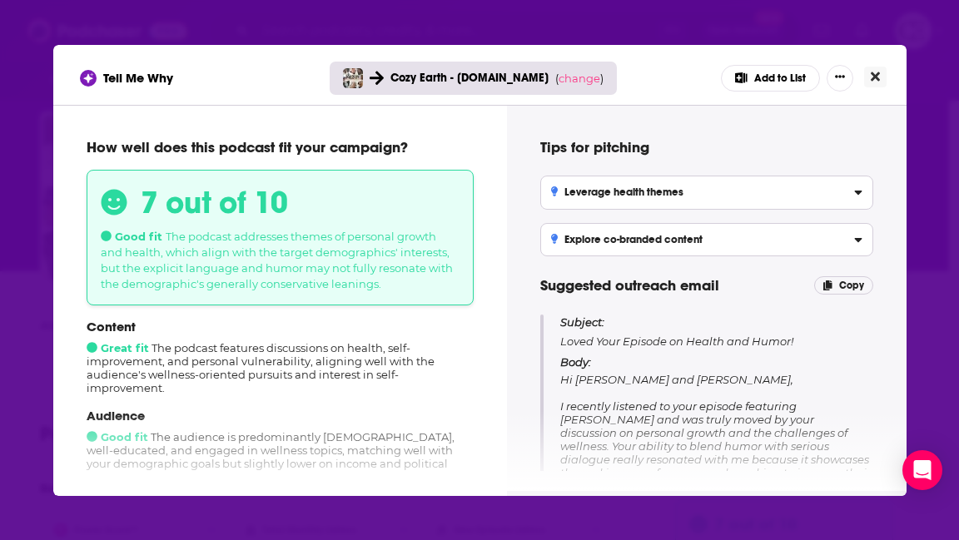
click at [878, 75] on icon "Close" at bounding box center [875, 76] width 9 height 13
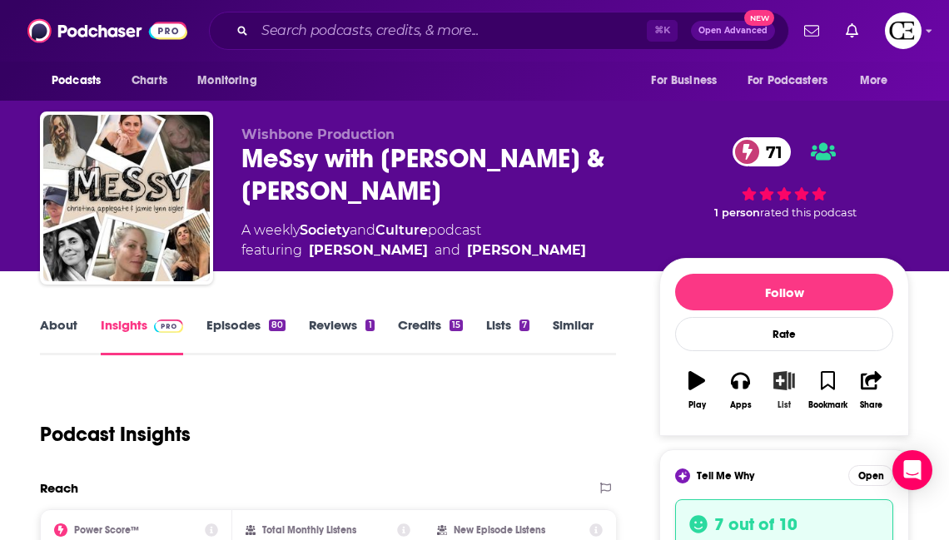
click at [795, 388] on button "List" at bounding box center [783, 390] width 43 height 60
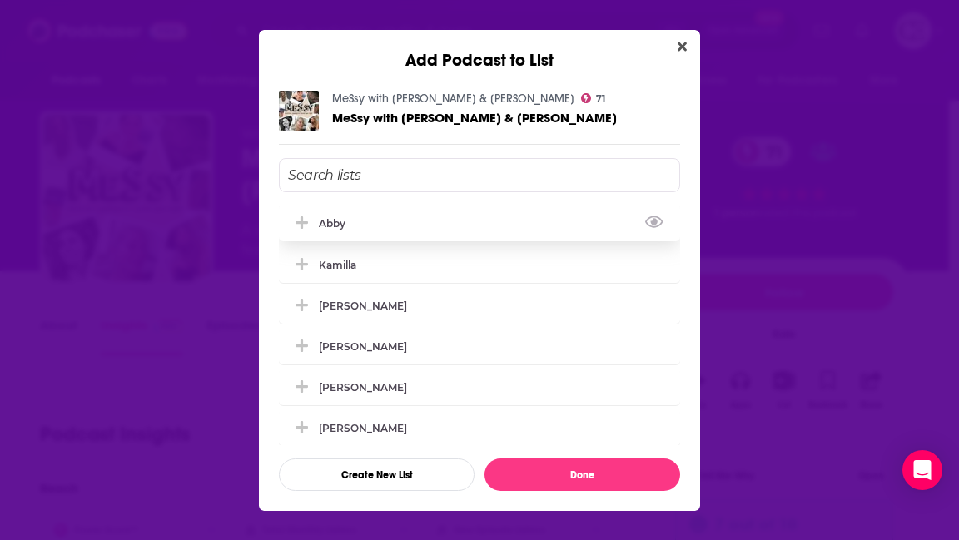
click at [305, 222] on icon "Add Podcast To List" at bounding box center [301, 222] width 12 height 12
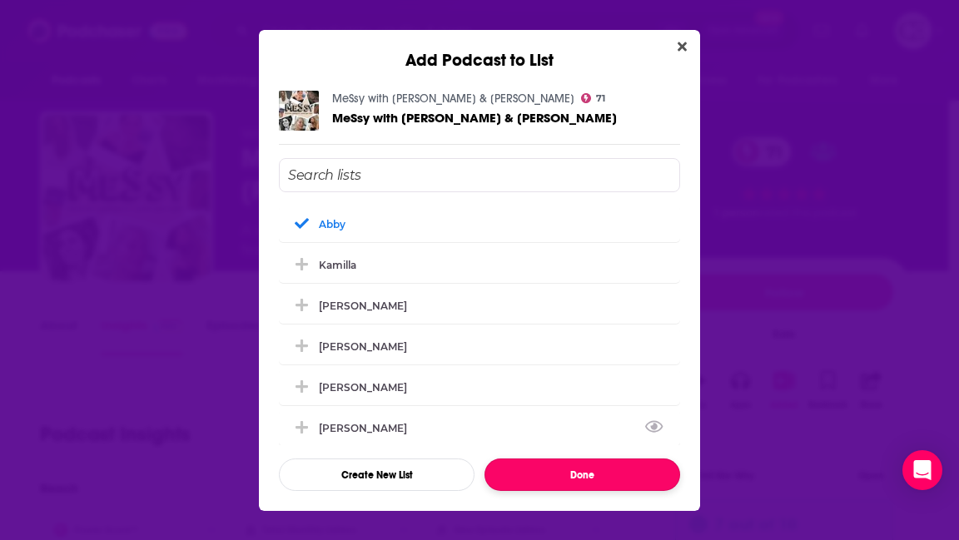
click at [567, 474] on button "Done" at bounding box center [582, 475] width 196 height 32
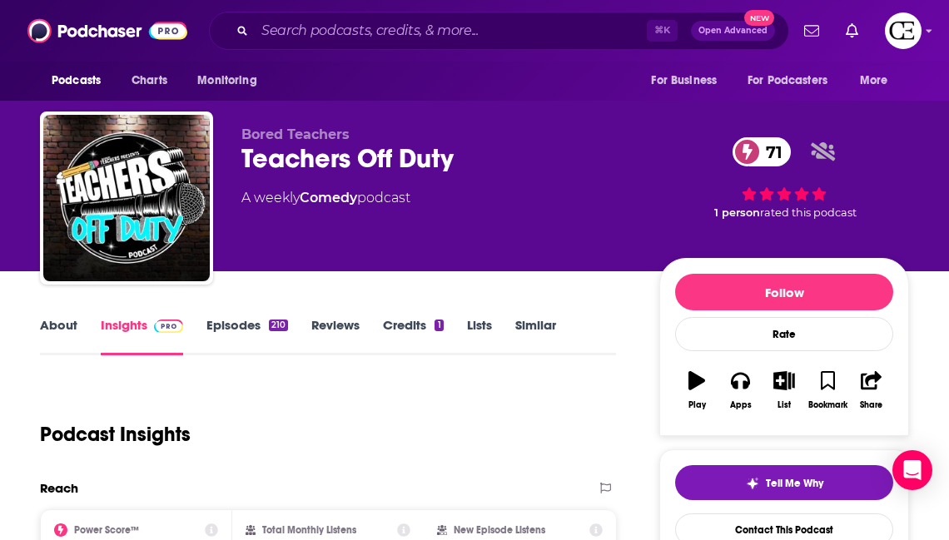
click at [315, 153] on div "Teachers Off Duty 71" at bounding box center [436, 158] width 391 height 32
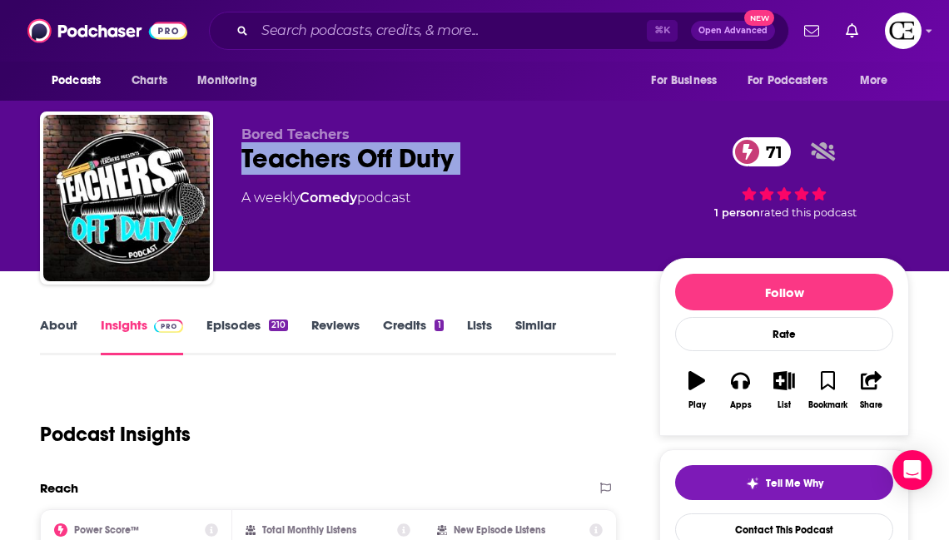
click at [315, 153] on div "Teachers Off Duty 71" at bounding box center [436, 158] width 391 height 32
click at [786, 380] on icon "button" at bounding box center [784, 380] width 21 height 18
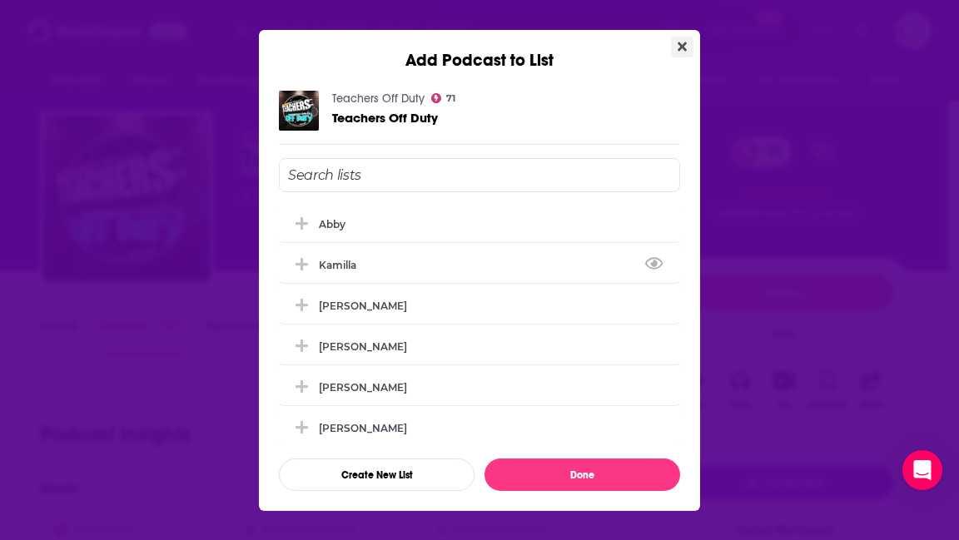
click at [684, 49] on icon "Close" at bounding box center [681, 46] width 9 height 13
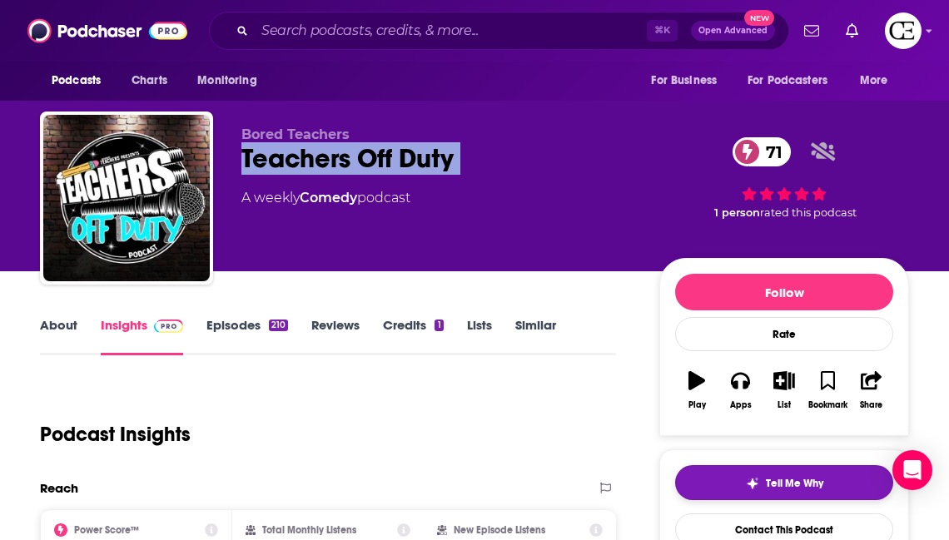
click at [762, 474] on button "Tell Me Why" at bounding box center [784, 482] width 218 height 35
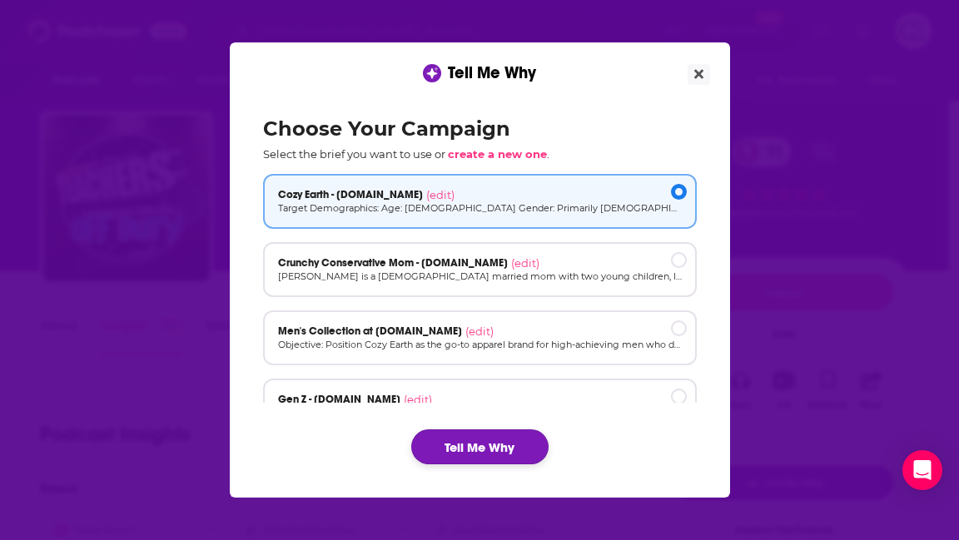
click at [494, 454] on button "Tell Me Why" at bounding box center [479, 446] width 137 height 35
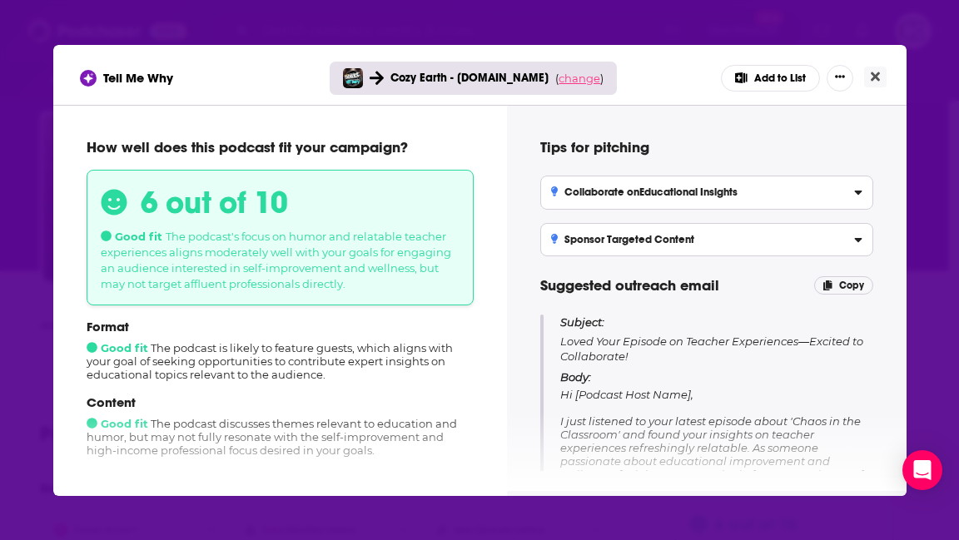
click at [574, 77] on span "change" at bounding box center [579, 78] width 42 height 13
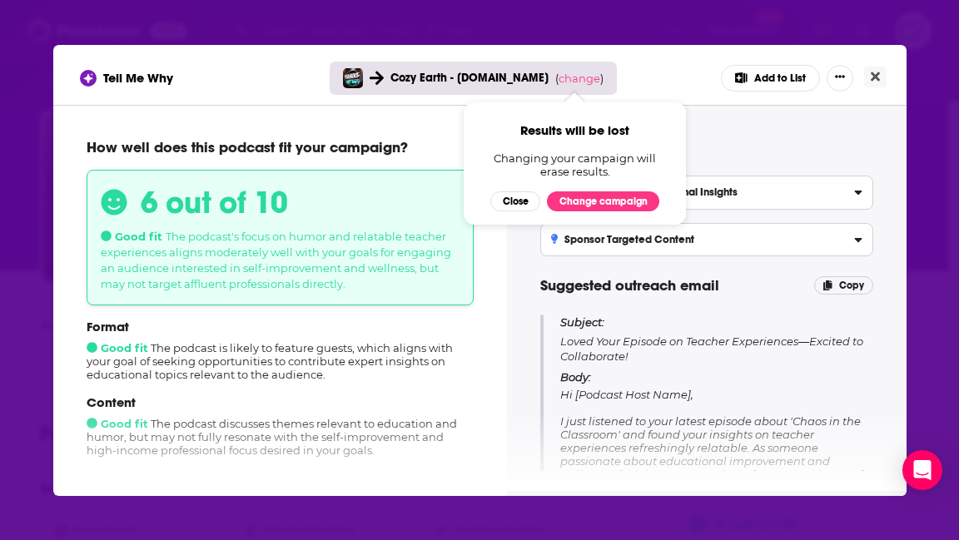
click at [661, 93] on span "Results will be lost Changing your campaign will erase results. Close Change ca…" at bounding box center [575, 163] width 222 height 142
click at [881, 79] on button "Close" at bounding box center [875, 77] width 22 height 21
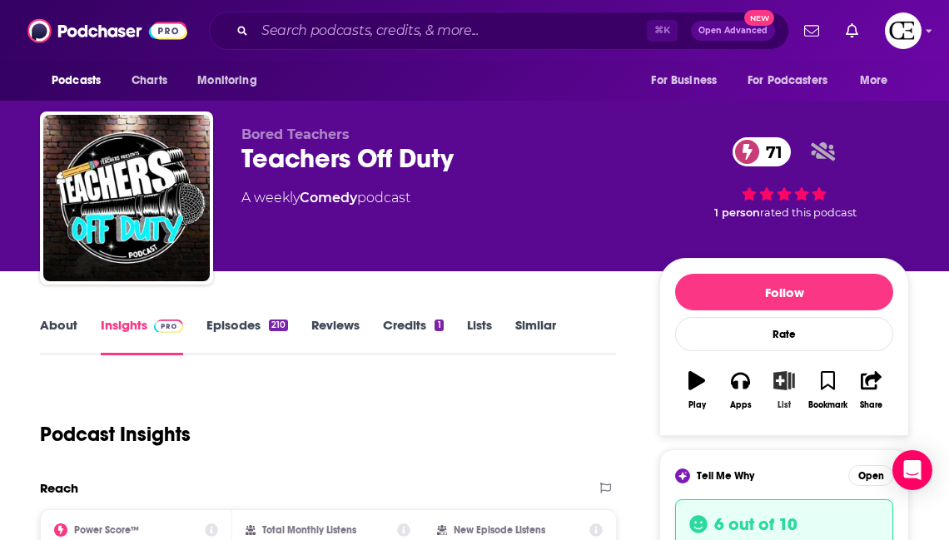
click at [787, 387] on icon "button" at bounding box center [783, 380] width 21 height 18
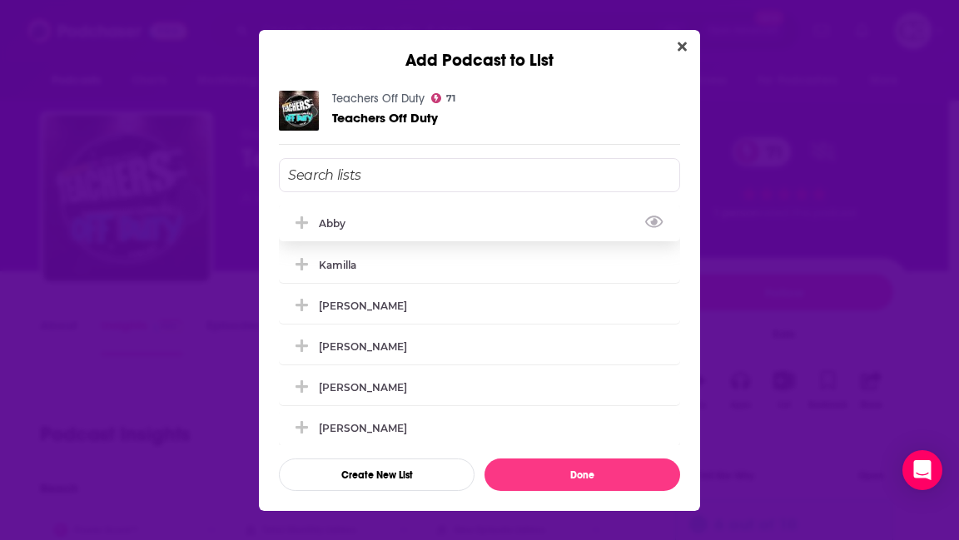
click at [302, 228] on icon "Add Podcast To List" at bounding box center [301, 222] width 12 height 12
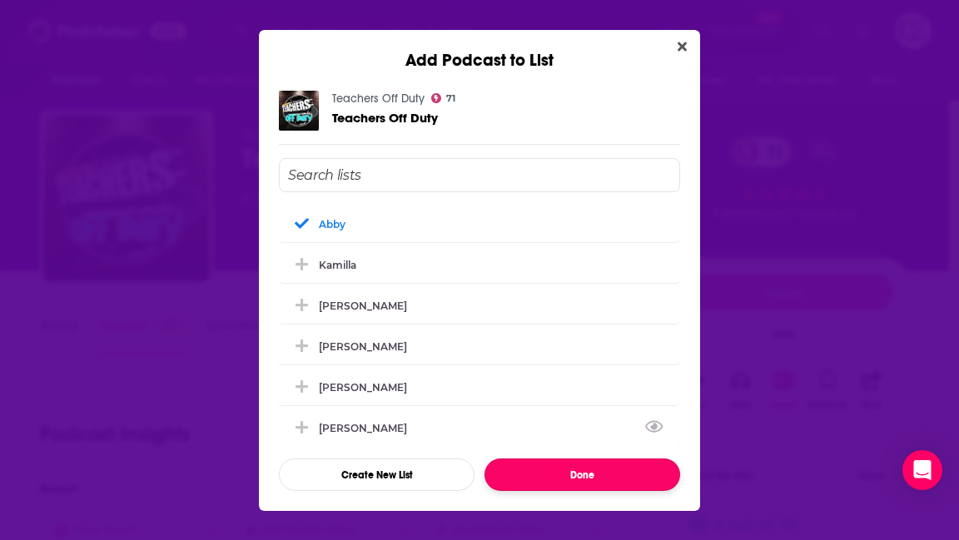
click at [602, 474] on button "Done" at bounding box center [582, 475] width 196 height 32
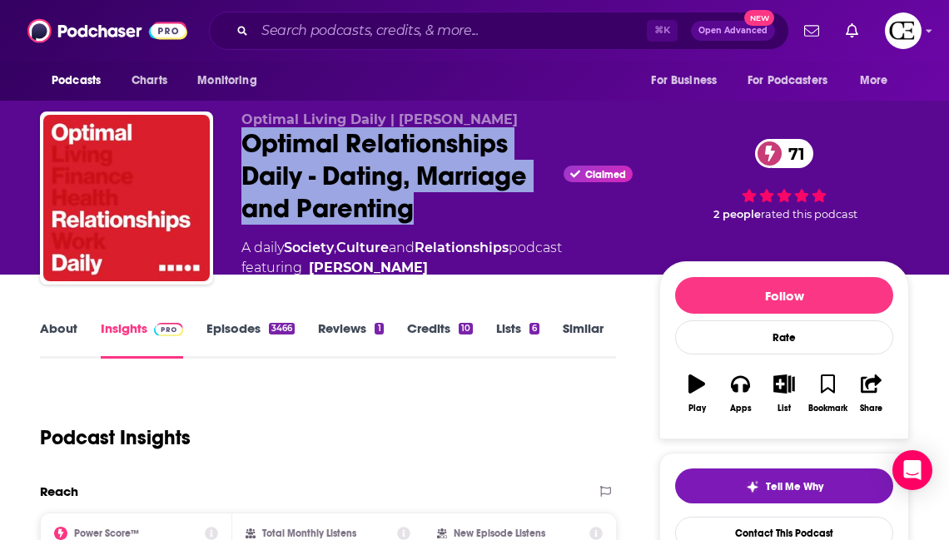
drag, startPoint x: 418, startPoint y: 211, endPoint x: 248, endPoint y: 140, distance: 183.9
click at [248, 140] on div "Optimal Relationships Daily - Dating, Marriage and Parenting Claimed 71" at bounding box center [436, 175] width 391 height 97
copy h2 "Optimal Relationships Daily - Dating, Marriage and Parenting"
click at [804, 481] on span "Tell Me Why" at bounding box center [794, 486] width 57 height 13
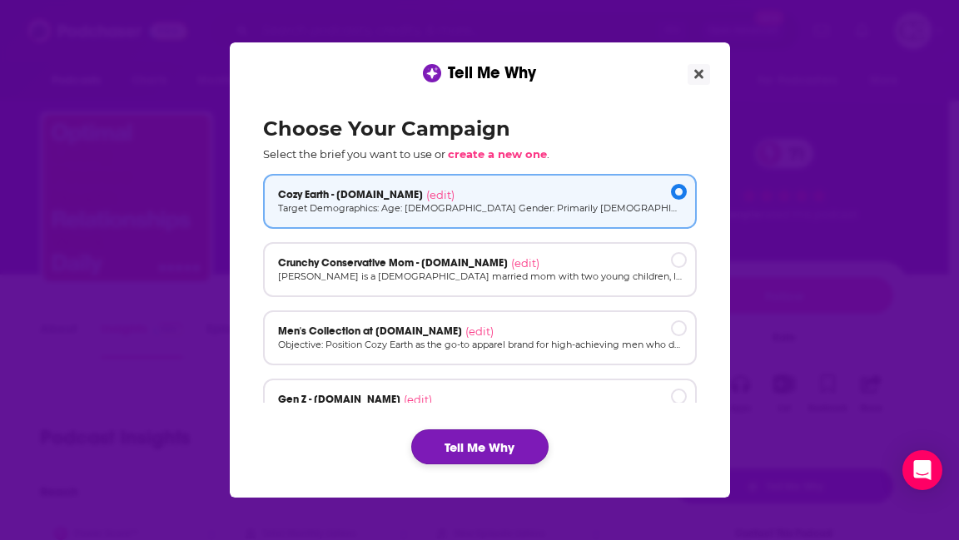
click at [539, 447] on button "Tell Me Why" at bounding box center [479, 446] width 137 height 35
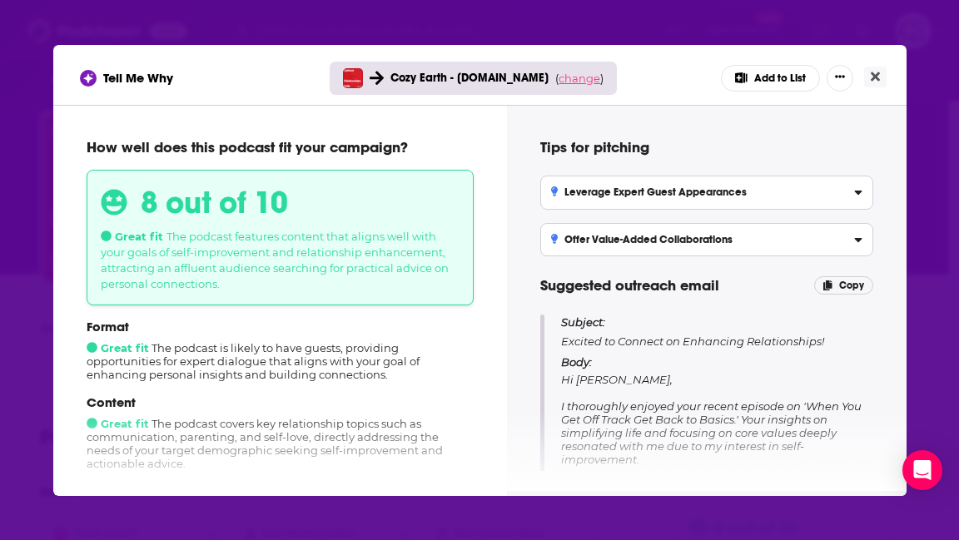
click at [558, 77] on span "change" at bounding box center [579, 78] width 42 height 13
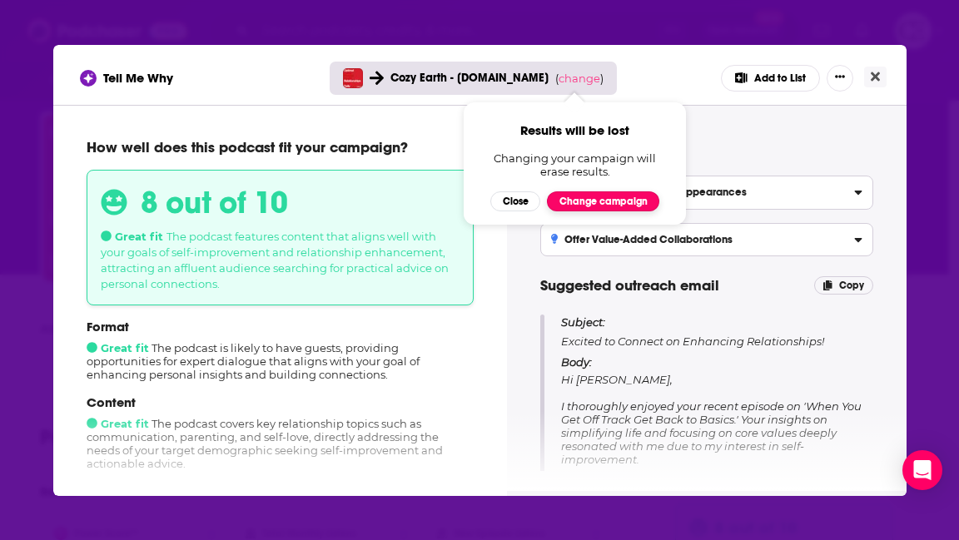
click at [621, 198] on button "Change campaign" at bounding box center [603, 201] width 112 height 20
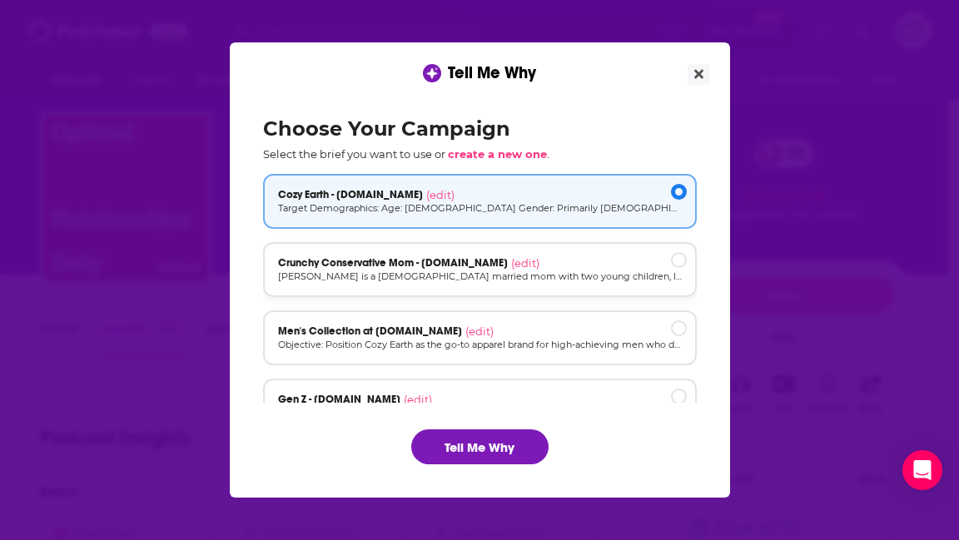
click at [641, 265] on div "Crunchy Conservative Mom - cozyearth.com (edit)" at bounding box center [480, 262] width 404 height 13
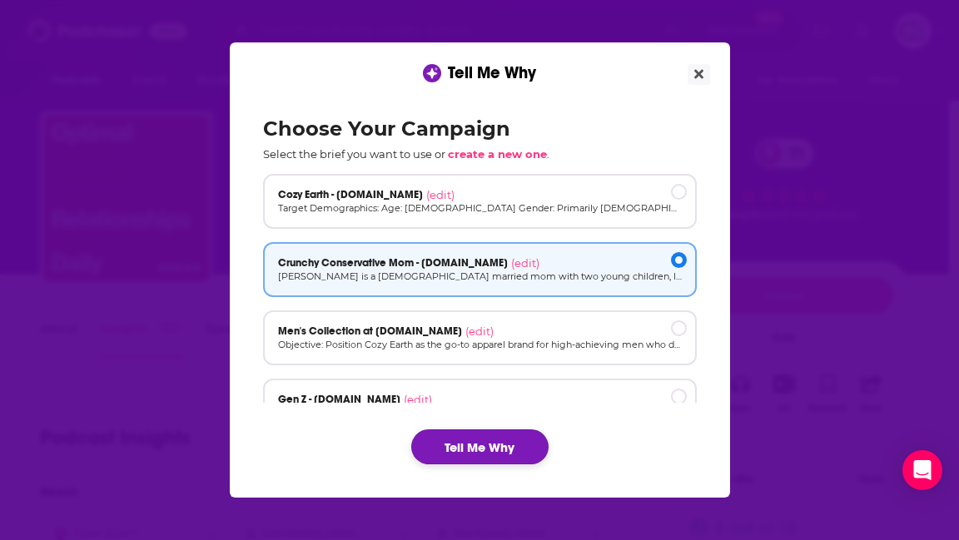
click at [518, 445] on button "Tell Me Why" at bounding box center [479, 446] width 137 height 35
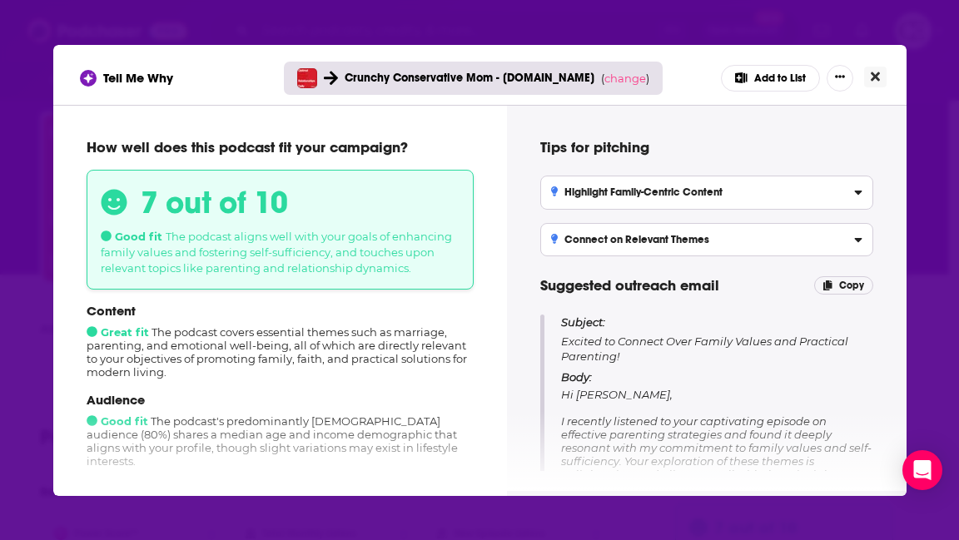
click at [879, 77] on icon "Close" at bounding box center [875, 76] width 9 height 13
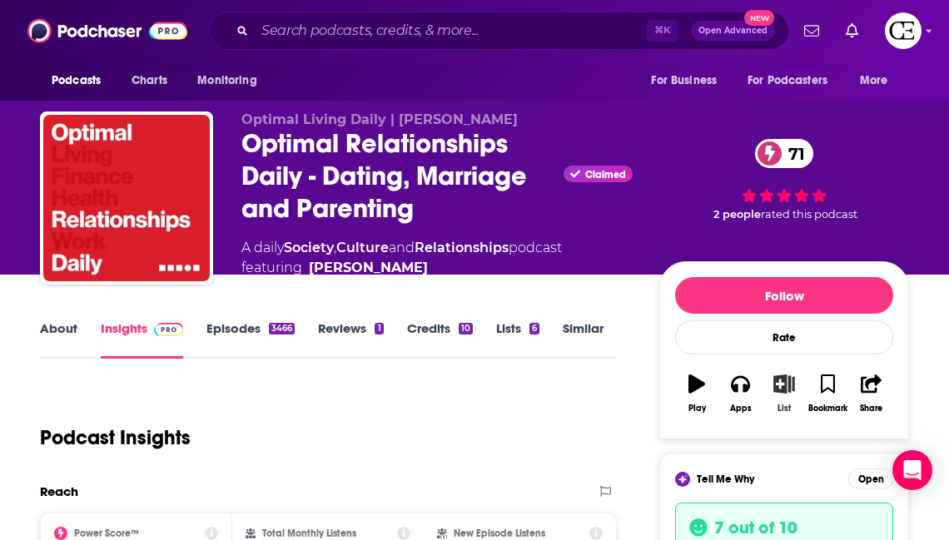
click at [781, 388] on icon "button" at bounding box center [784, 384] width 21 height 18
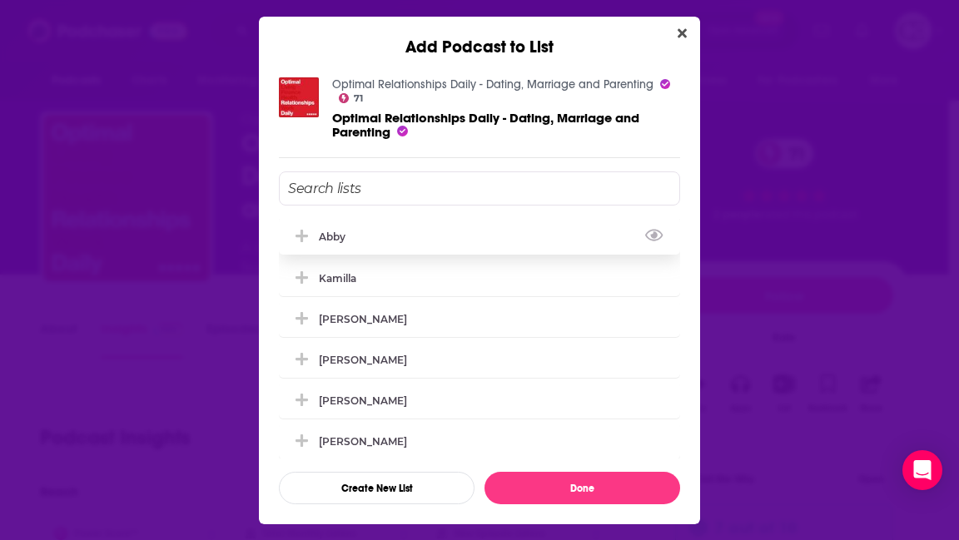
click at [304, 241] on icon "Add Podcast To List" at bounding box center [301, 236] width 12 height 15
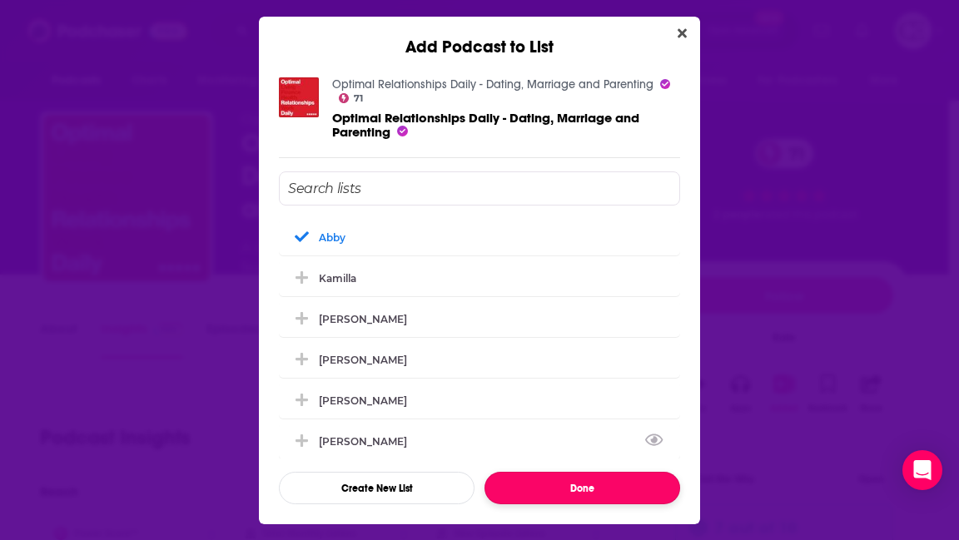
click at [588, 479] on button "Done" at bounding box center [582, 488] width 196 height 32
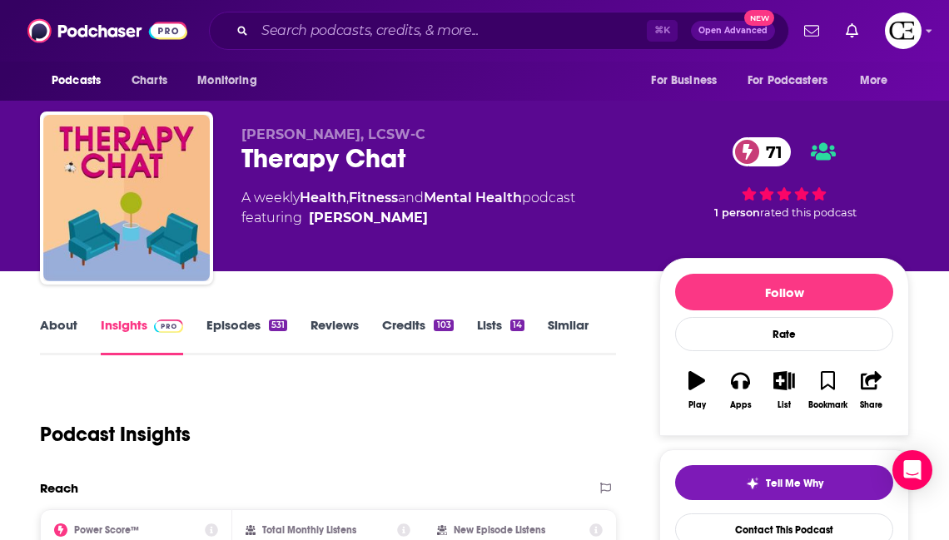
click at [332, 156] on div "Therapy Chat 71" at bounding box center [436, 158] width 391 height 32
copy div "Therapy Chat 71"
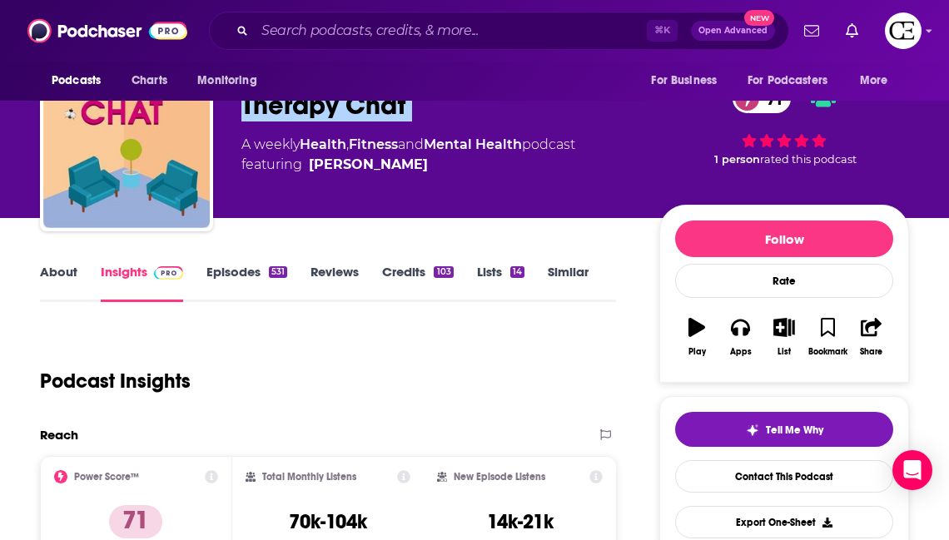
scroll to position [107, 0]
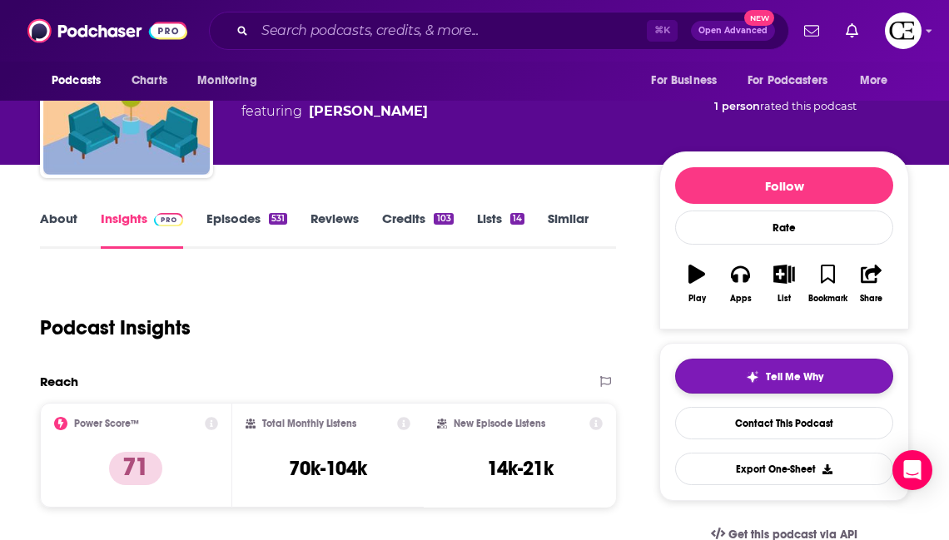
click at [796, 372] on span "Tell Me Why" at bounding box center [794, 376] width 57 height 13
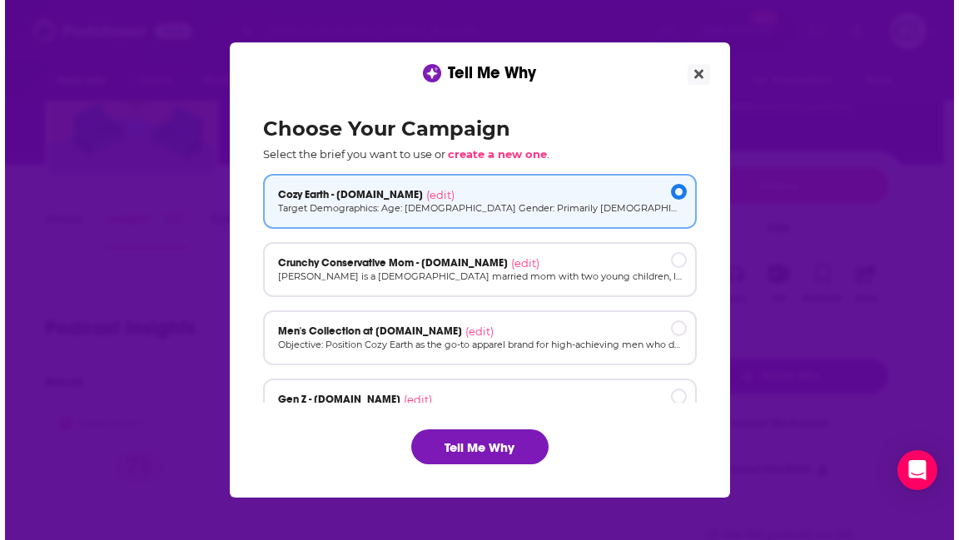
scroll to position [0, 0]
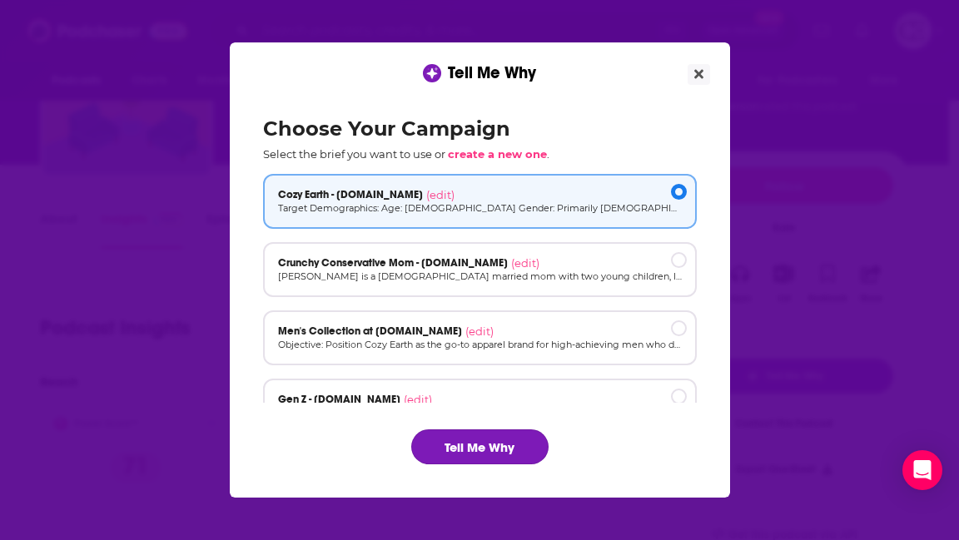
click at [494, 449] on button "Tell Me Why" at bounding box center [479, 446] width 137 height 35
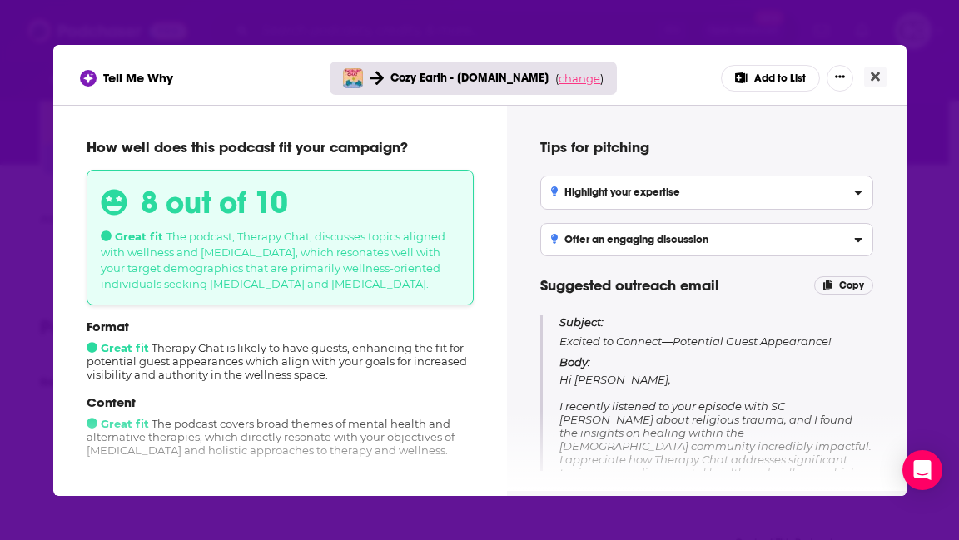
click at [569, 82] on span "change" at bounding box center [579, 78] width 42 height 13
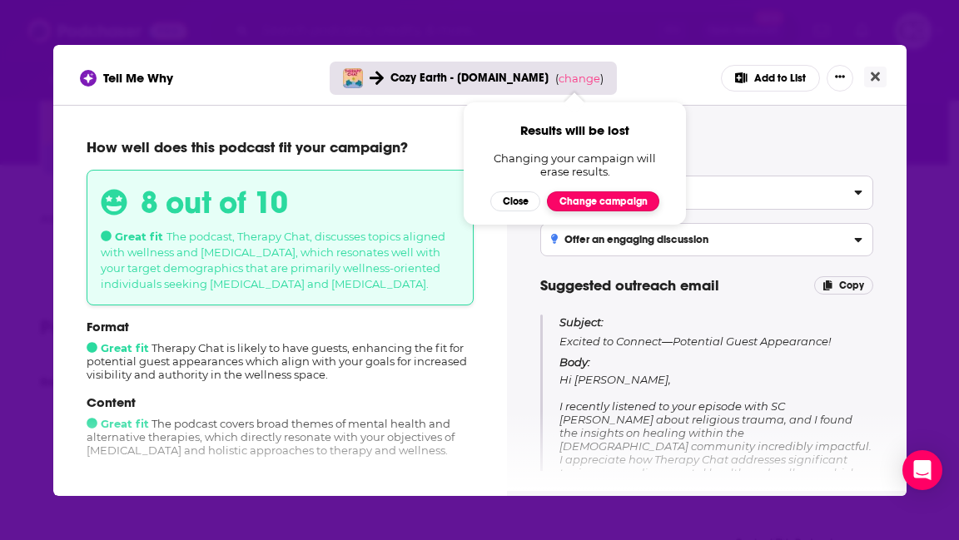
click at [590, 196] on button "Change campaign" at bounding box center [603, 201] width 112 height 20
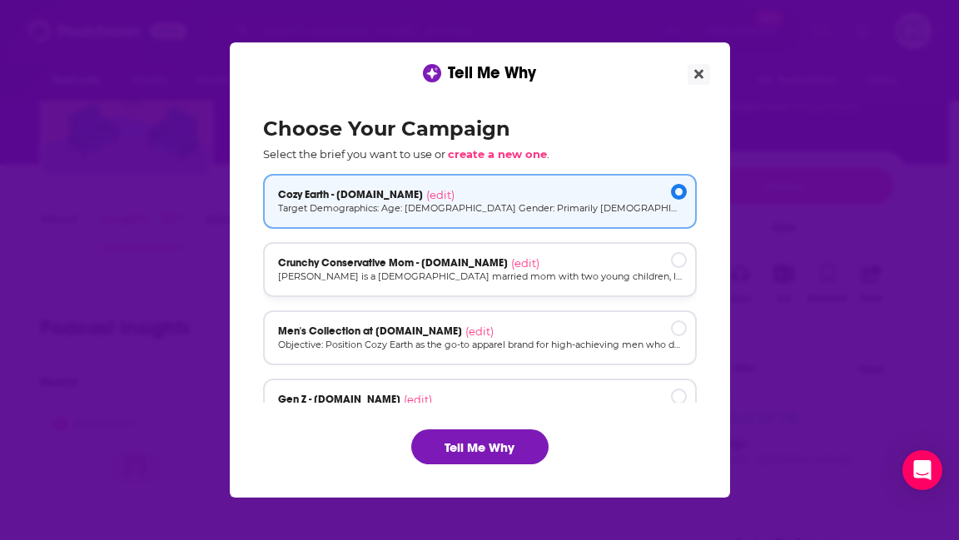
click at [582, 284] on div "Crunchy Conservative Mom - cozyearth.com (edit) Megan is a 32-year-old married …" at bounding box center [480, 269] width 434 height 55
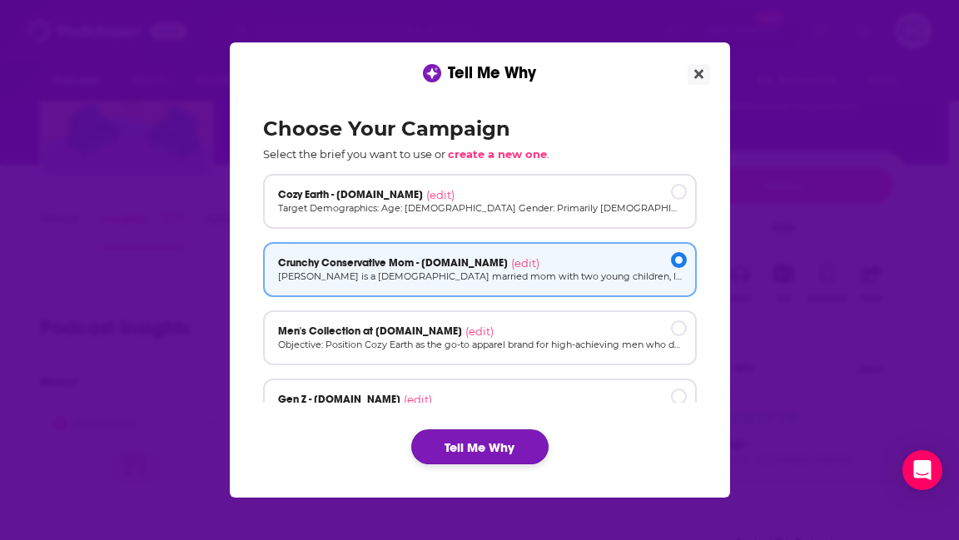
click at [518, 445] on button "Tell Me Why" at bounding box center [479, 446] width 137 height 35
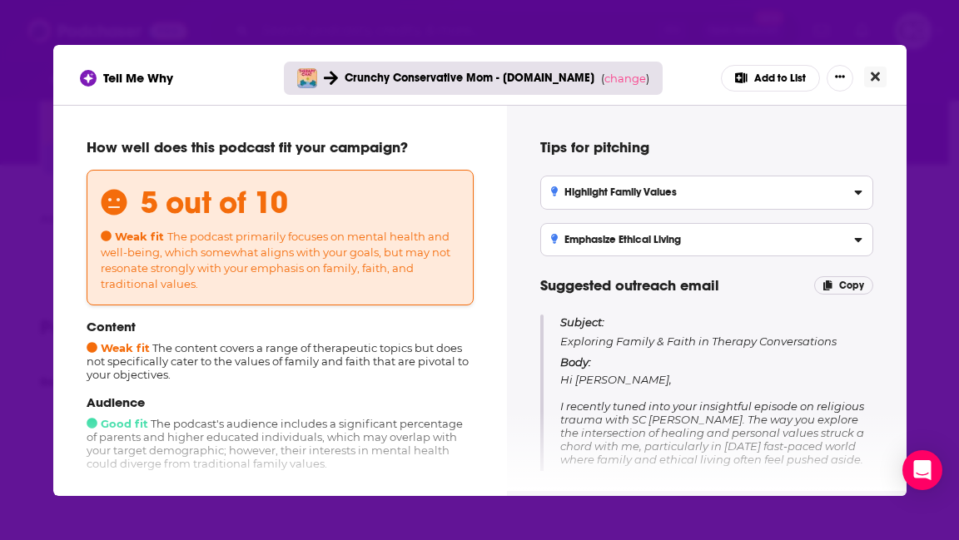
click at [880, 77] on button "Close" at bounding box center [875, 77] width 22 height 21
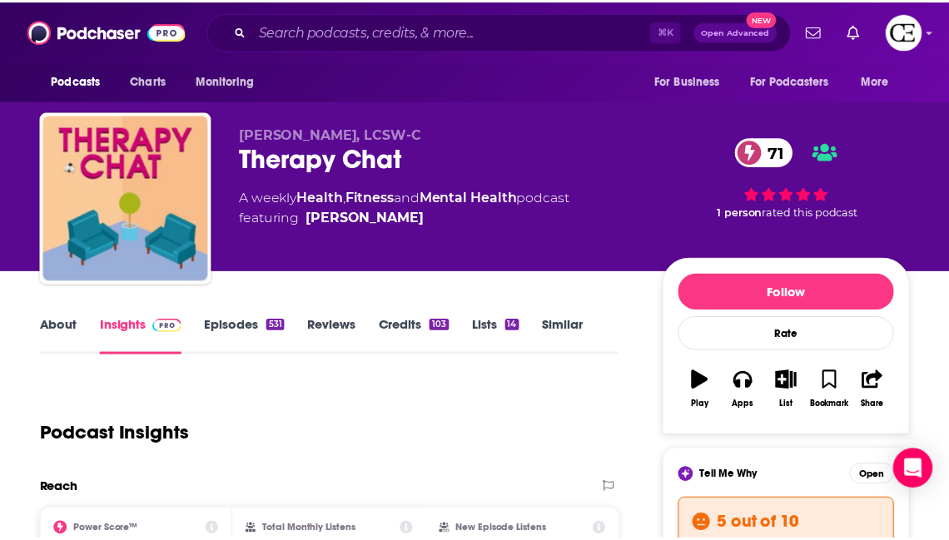
scroll to position [107, 0]
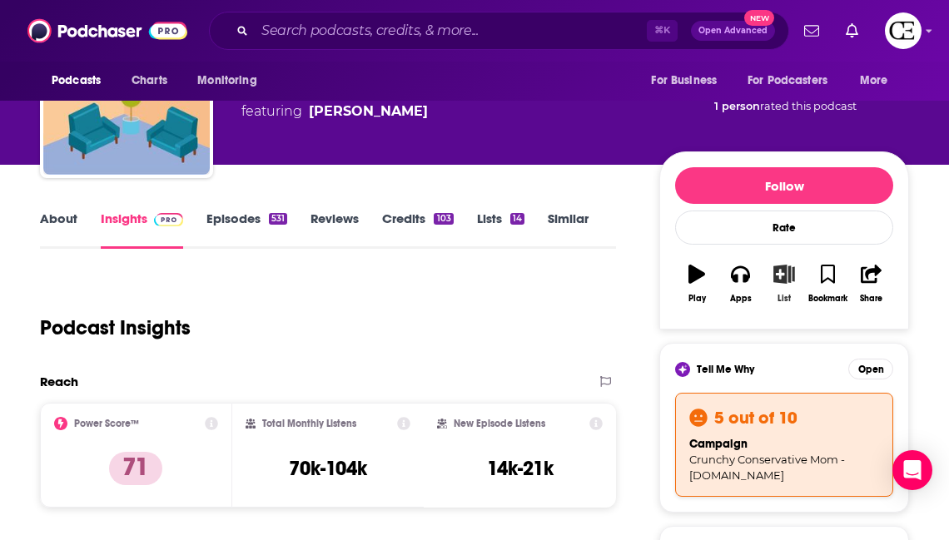
click at [792, 284] on button "List" at bounding box center [783, 284] width 43 height 60
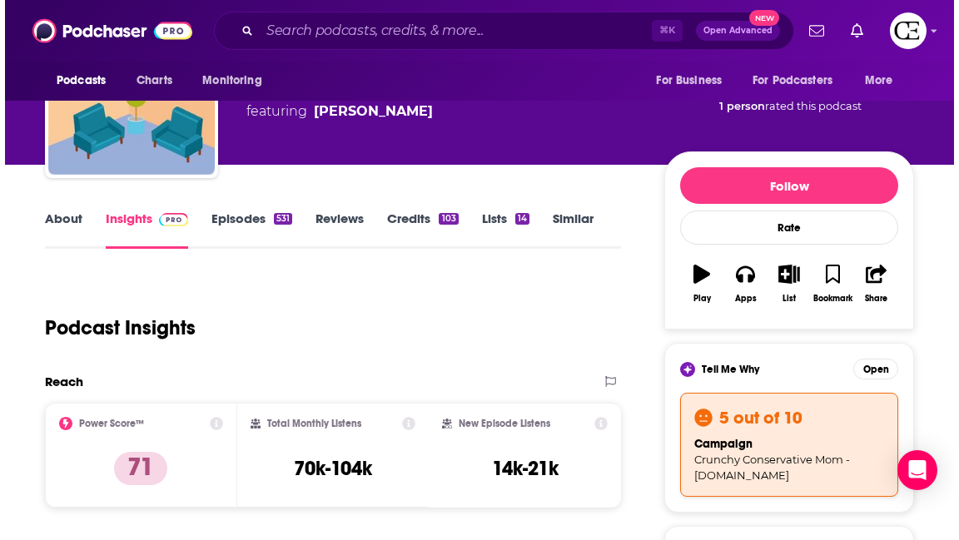
scroll to position [0, 0]
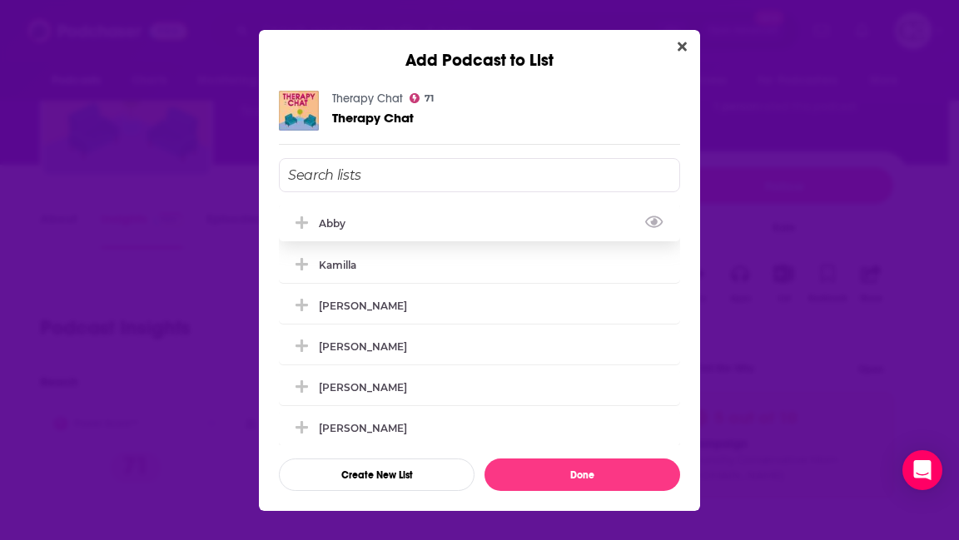
click at [299, 221] on icon "Add Podcast To List" at bounding box center [301, 223] width 12 height 15
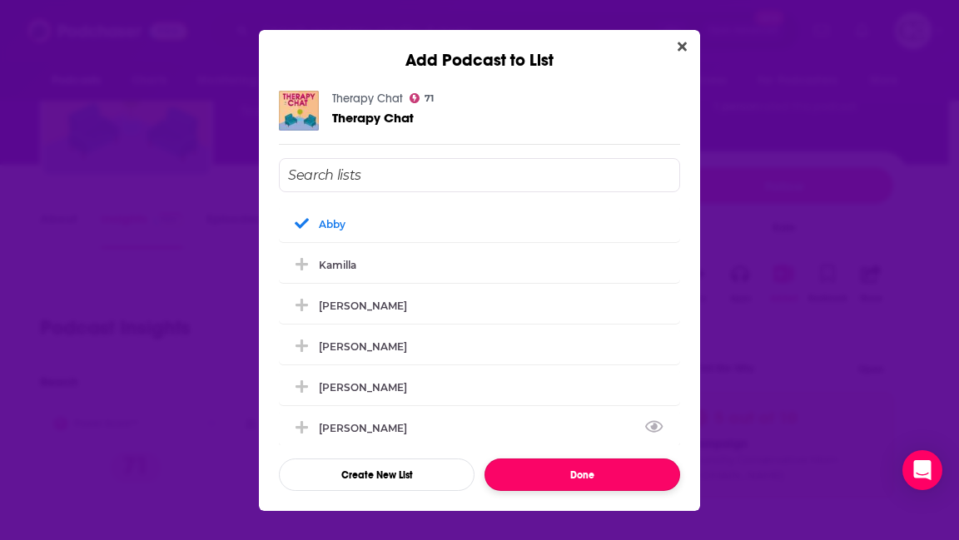
click at [525, 482] on button "Done" at bounding box center [582, 475] width 196 height 32
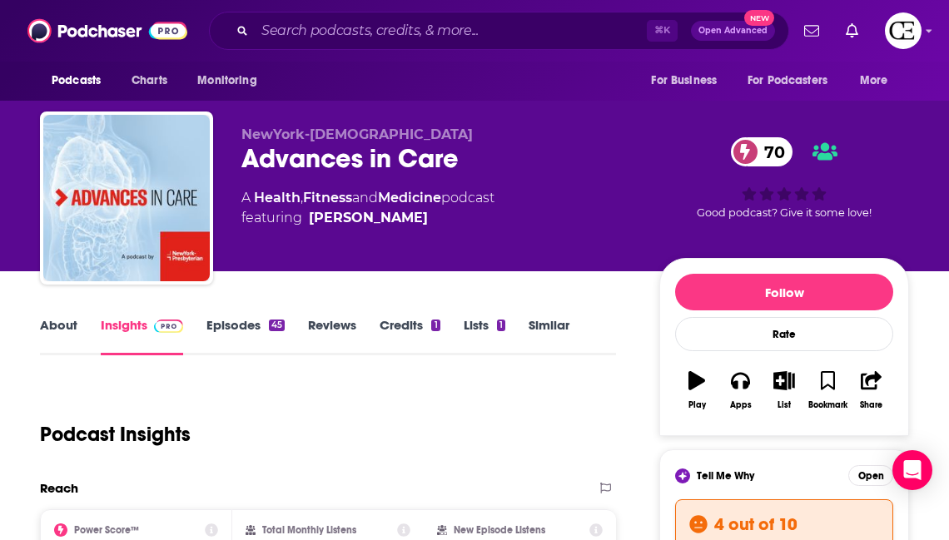
click at [340, 161] on div "Advances in Care 70" at bounding box center [436, 158] width 391 height 32
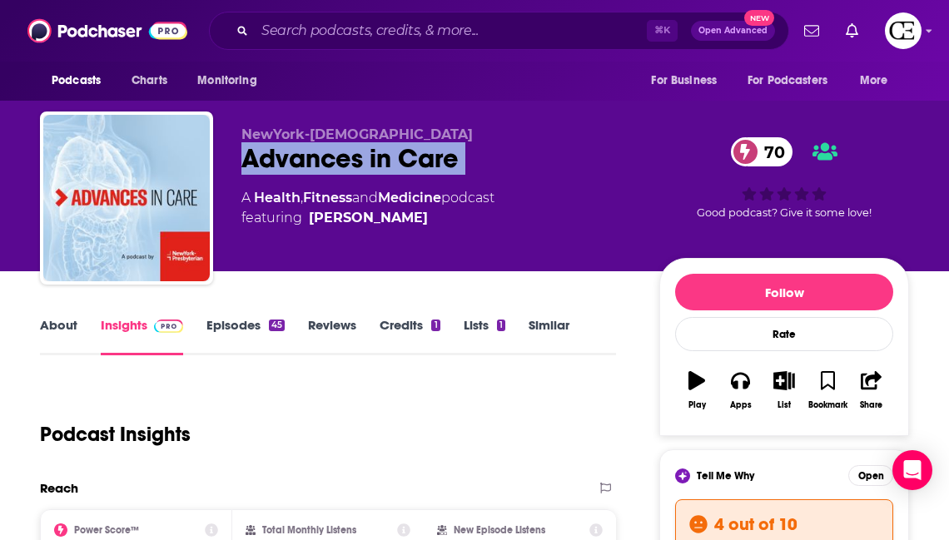
click at [340, 161] on div "Advances in Care 70" at bounding box center [436, 158] width 391 height 32
click at [365, 162] on div "Advances in Care 70" at bounding box center [436, 158] width 391 height 32
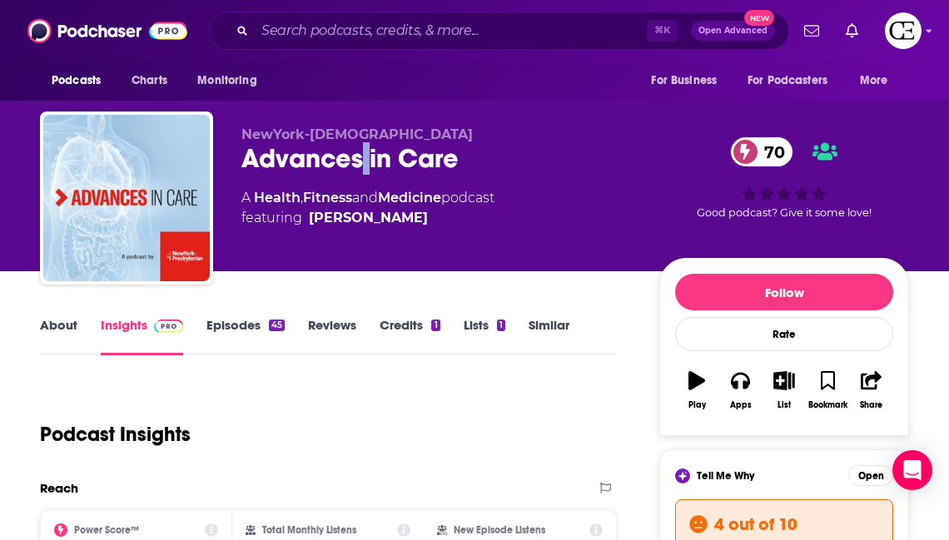
click at [365, 162] on div "Advances in Care 70" at bounding box center [436, 158] width 391 height 32
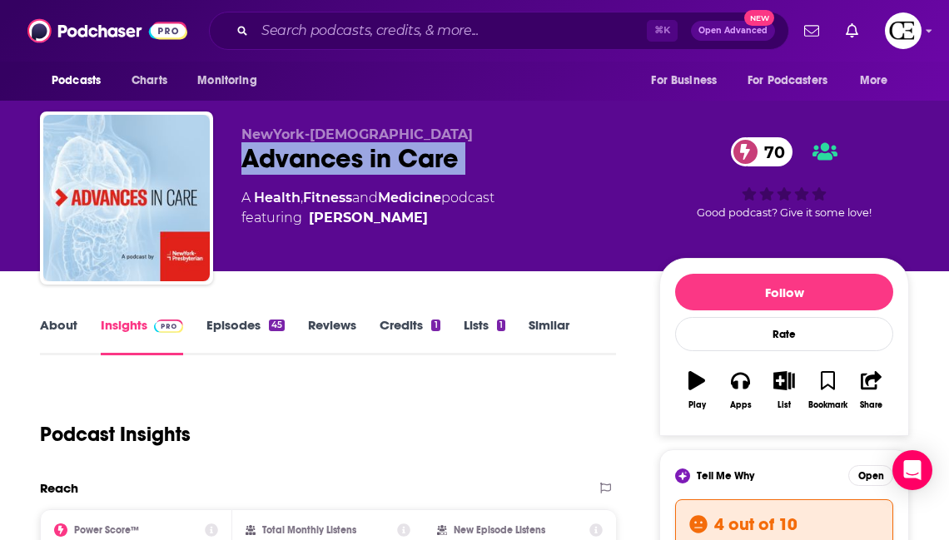
click at [365, 162] on div "Advances in Care 70" at bounding box center [436, 158] width 391 height 32
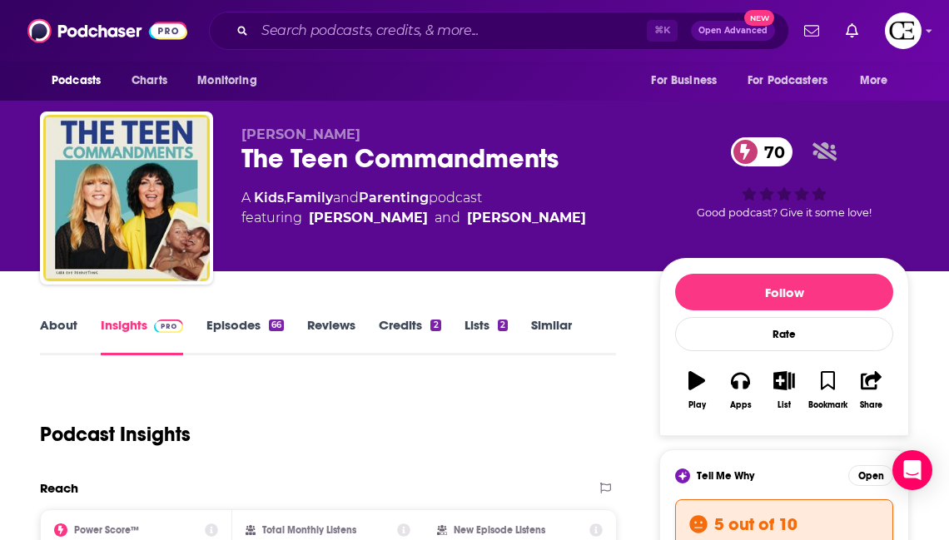
click at [401, 151] on div "The Teen Commandments 70" at bounding box center [436, 158] width 391 height 32
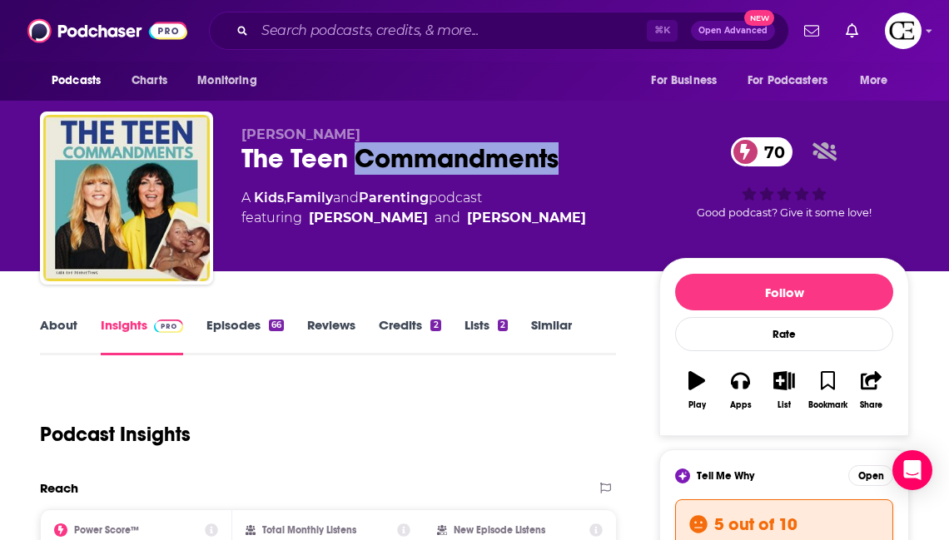
click at [401, 151] on div "The Teen Commandments 70" at bounding box center [436, 158] width 391 height 32
copy div "The Teen Commandments 70"
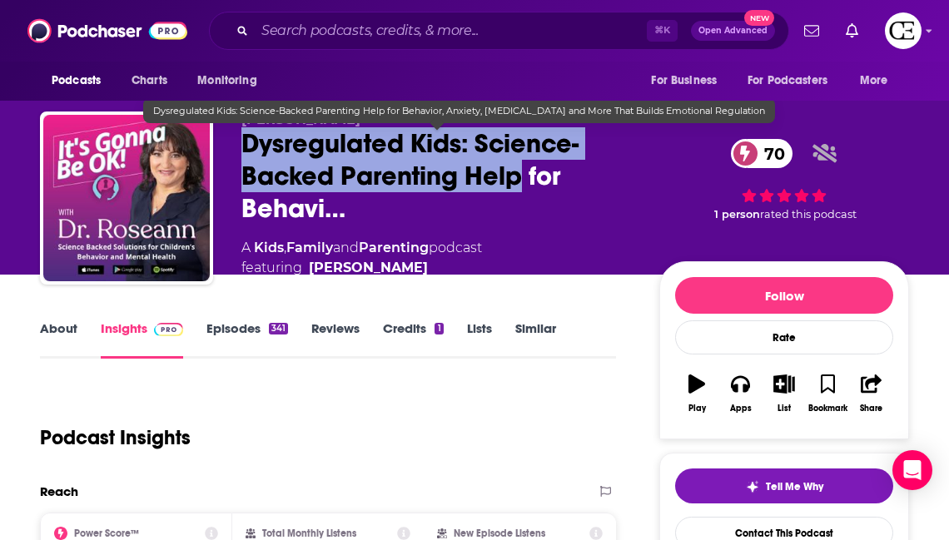
drag, startPoint x: 245, startPoint y: 147, endPoint x: 521, endPoint y: 169, distance: 277.2
click at [521, 169] on span "Dysregulated Kids: Science-Backed Parenting Help for Behavi…" at bounding box center [436, 175] width 391 height 97
copy h2 "Dysregulated Kids: Science-Backed Parenting Help"
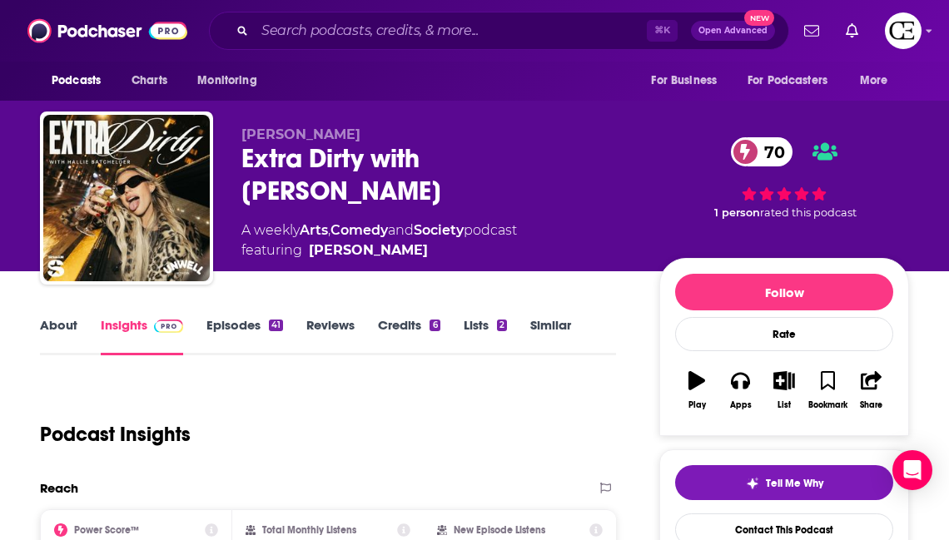
click at [342, 171] on div "Extra Dirty with [PERSON_NAME] 70" at bounding box center [436, 174] width 391 height 65
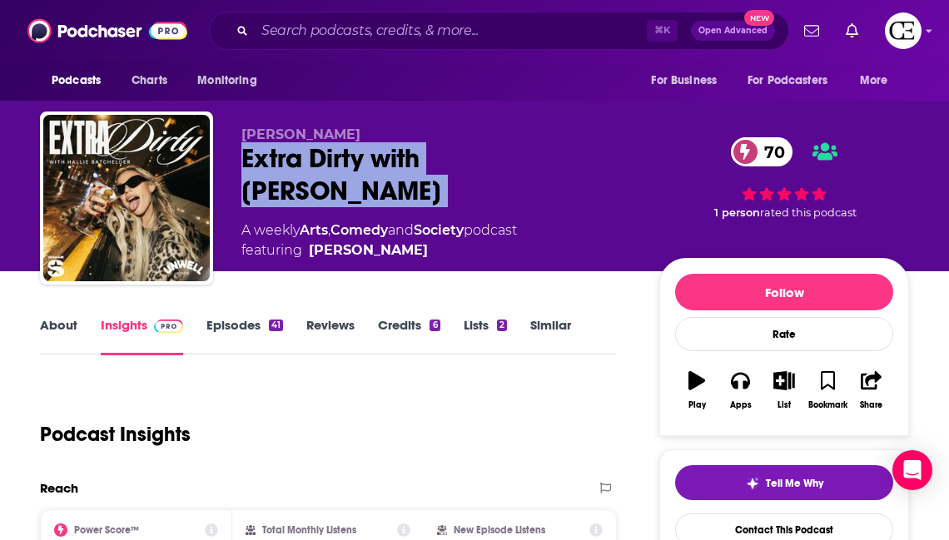
click at [342, 171] on div "Extra Dirty with [PERSON_NAME] 70" at bounding box center [436, 174] width 391 height 65
copy div "Extra Dirty with [PERSON_NAME] 70"
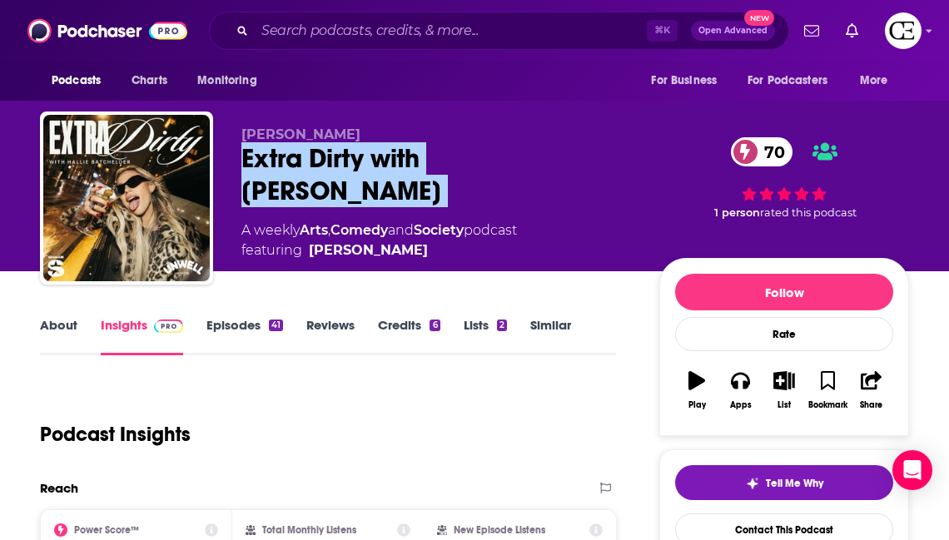
scroll to position [21, 0]
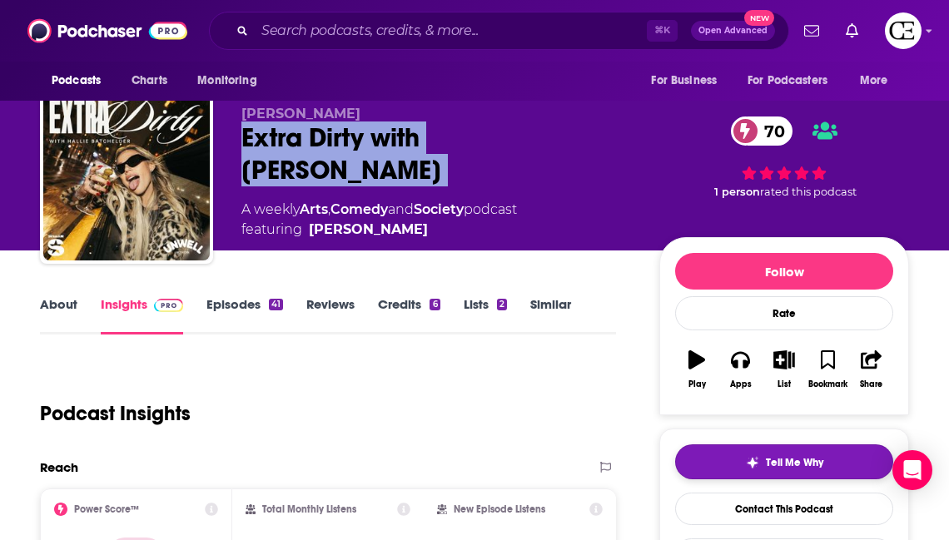
click at [788, 456] on span "Tell Me Why" at bounding box center [794, 462] width 57 height 13
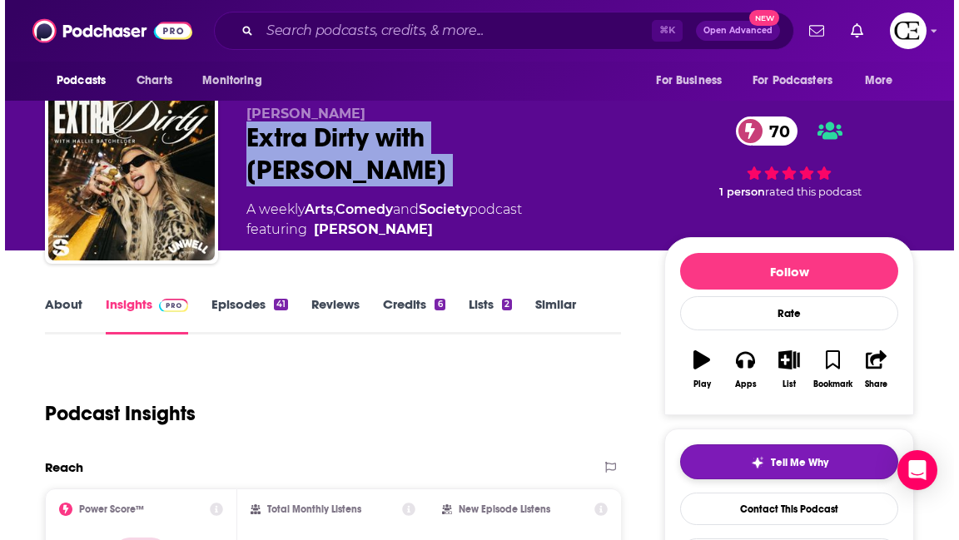
scroll to position [0, 0]
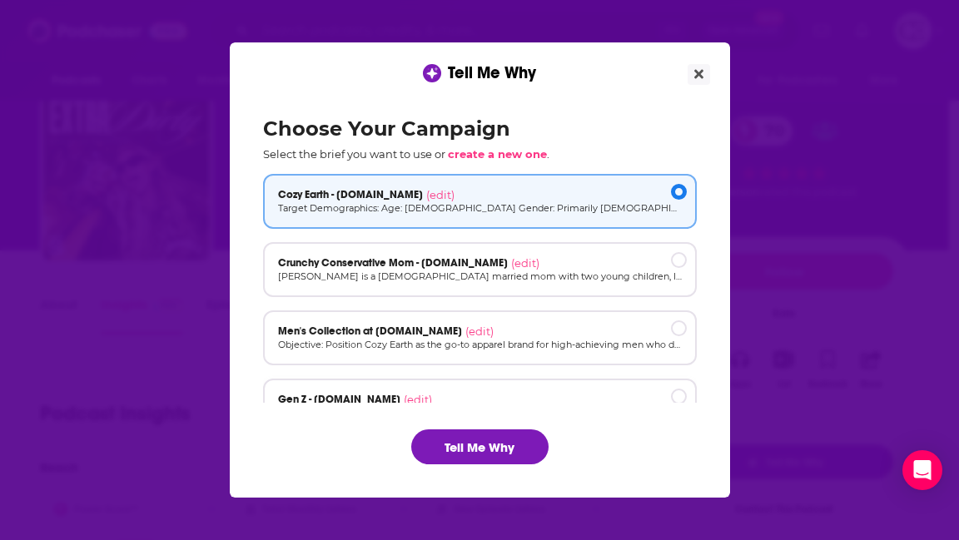
click at [684, 392] on div "[object Object]" at bounding box center [679, 397] width 16 height 16
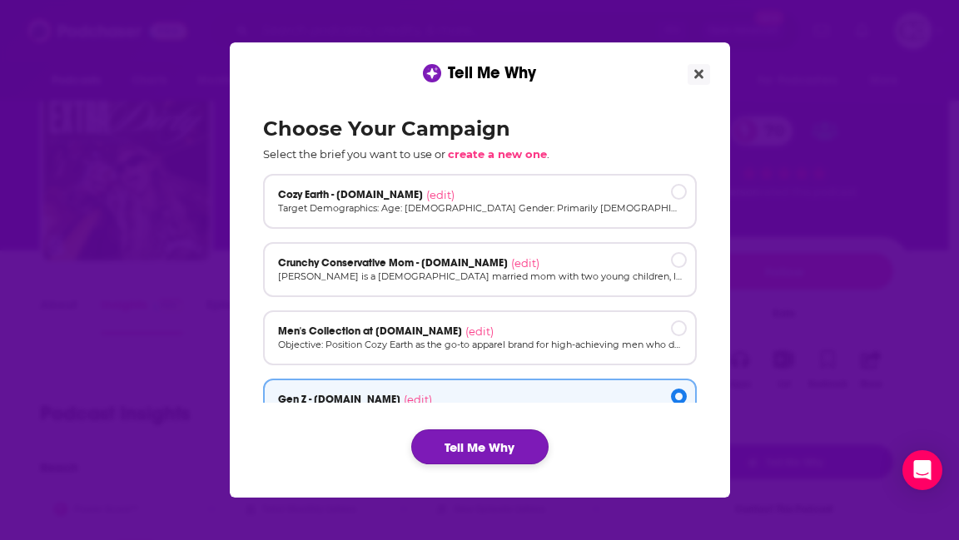
click at [523, 442] on button "Tell Me Why" at bounding box center [479, 446] width 137 height 35
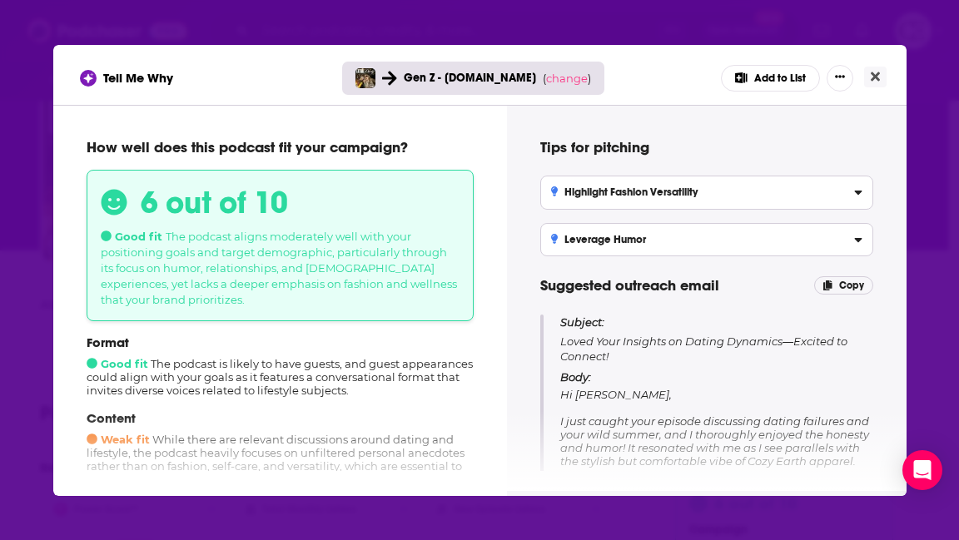
click at [566, 85] on div "Gen Z - [DOMAIN_NAME] ( change )" at bounding box center [473, 78] width 262 height 33
click at [568, 78] on span "change" at bounding box center [567, 78] width 42 height 13
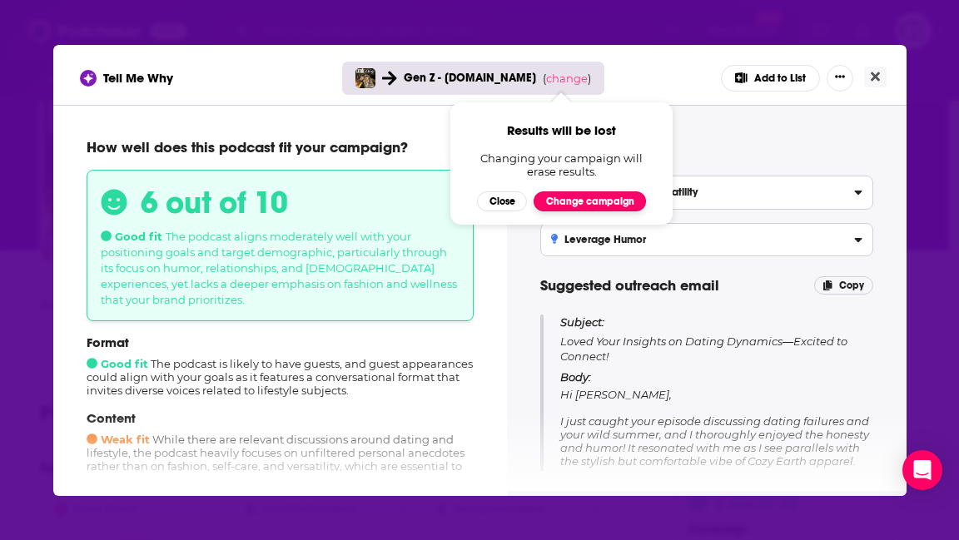
click at [574, 201] on button "Change campaign" at bounding box center [589, 201] width 112 height 20
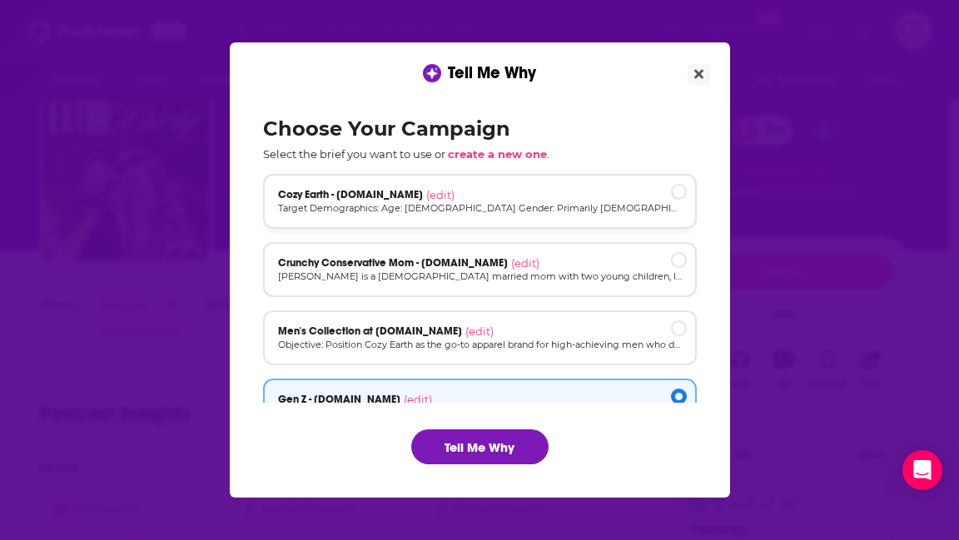
click at [572, 211] on p "Target Demographics: Age: [DEMOGRAPHIC_DATA] Gender: Primarily [DEMOGRAPHIC_DAT…" at bounding box center [480, 208] width 404 height 14
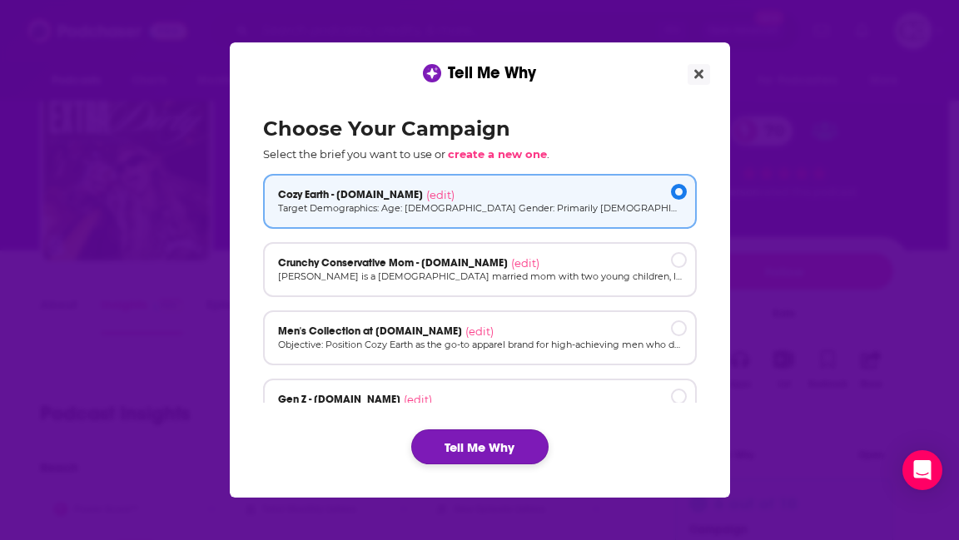
click at [507, 456] on button "Tell Me Why" at bounding box center [479, 446] width 137 height 35
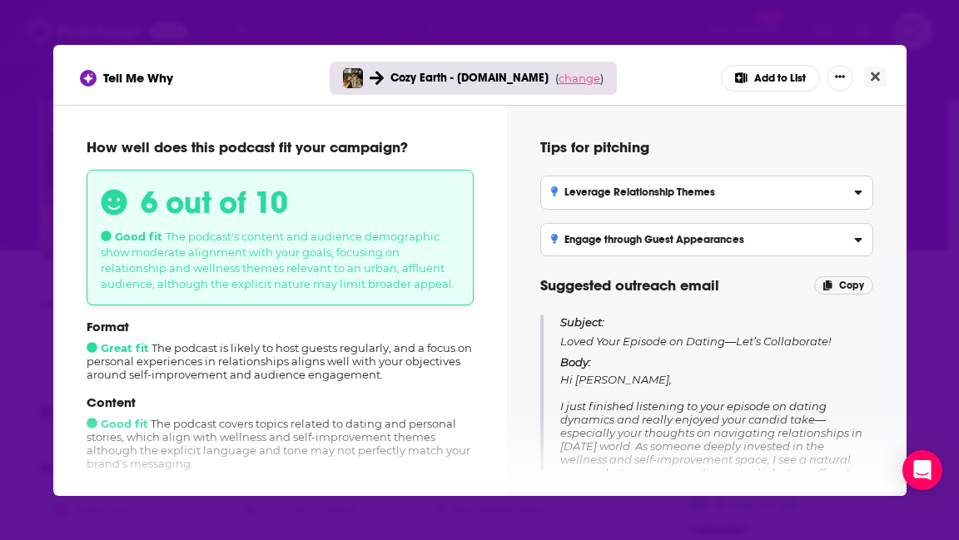
click at [584, 79] on span "change" at bounding box center [579, 78] width 42 height 13
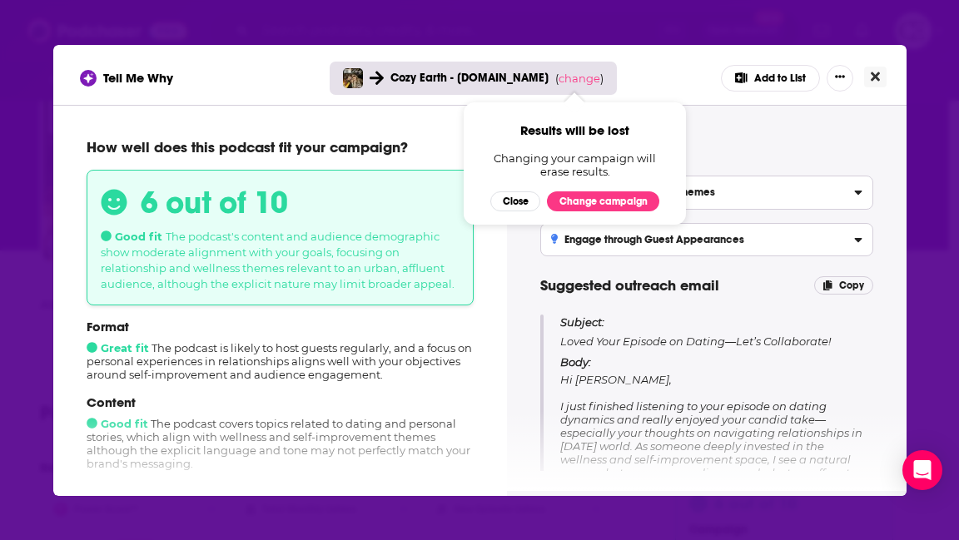
click at [872, 84] on button "Close" at bounding box center [875, 77] width 22 height 21
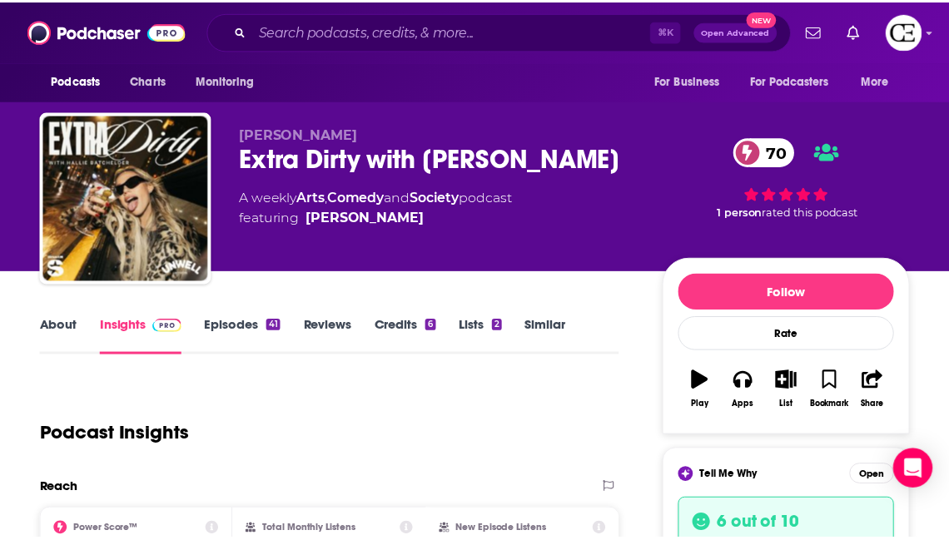
scroll to position [21, 0]
